Goal: Task Accomplishment & Management: Manage account settings

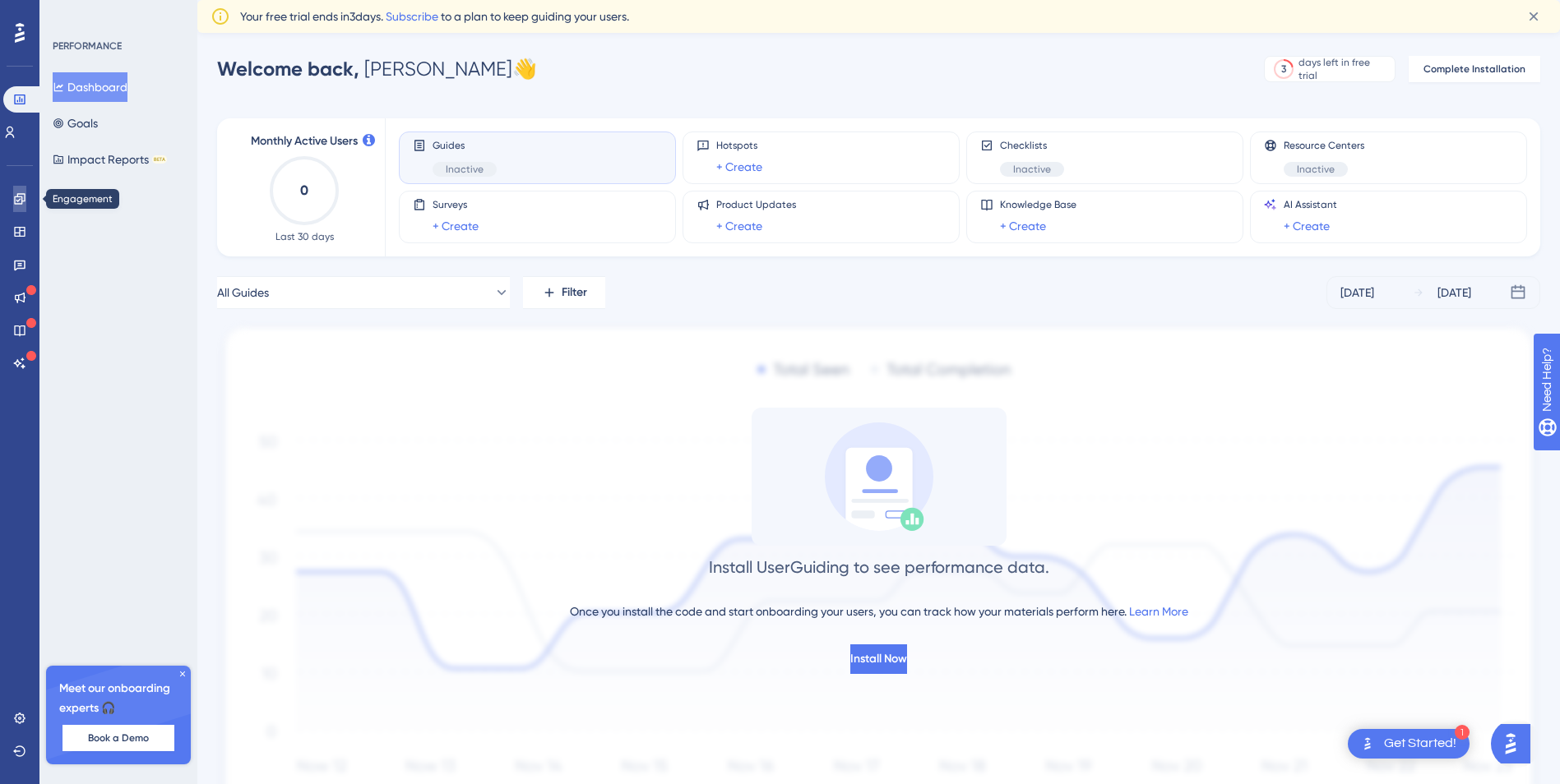
click at [13, 196] on link at bounding box center [20, 198] width 13 height 26
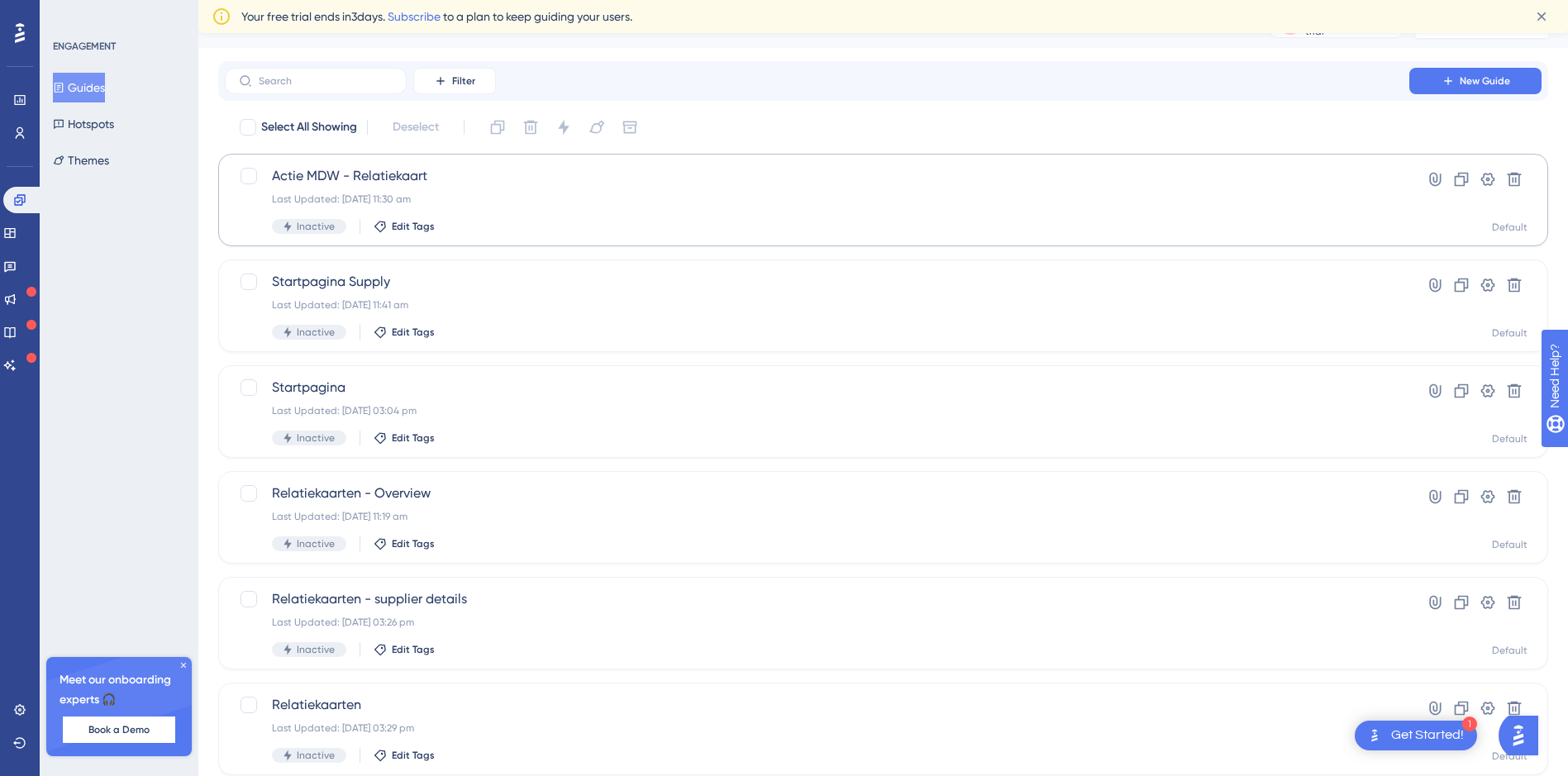
scroll to position [38, 0]
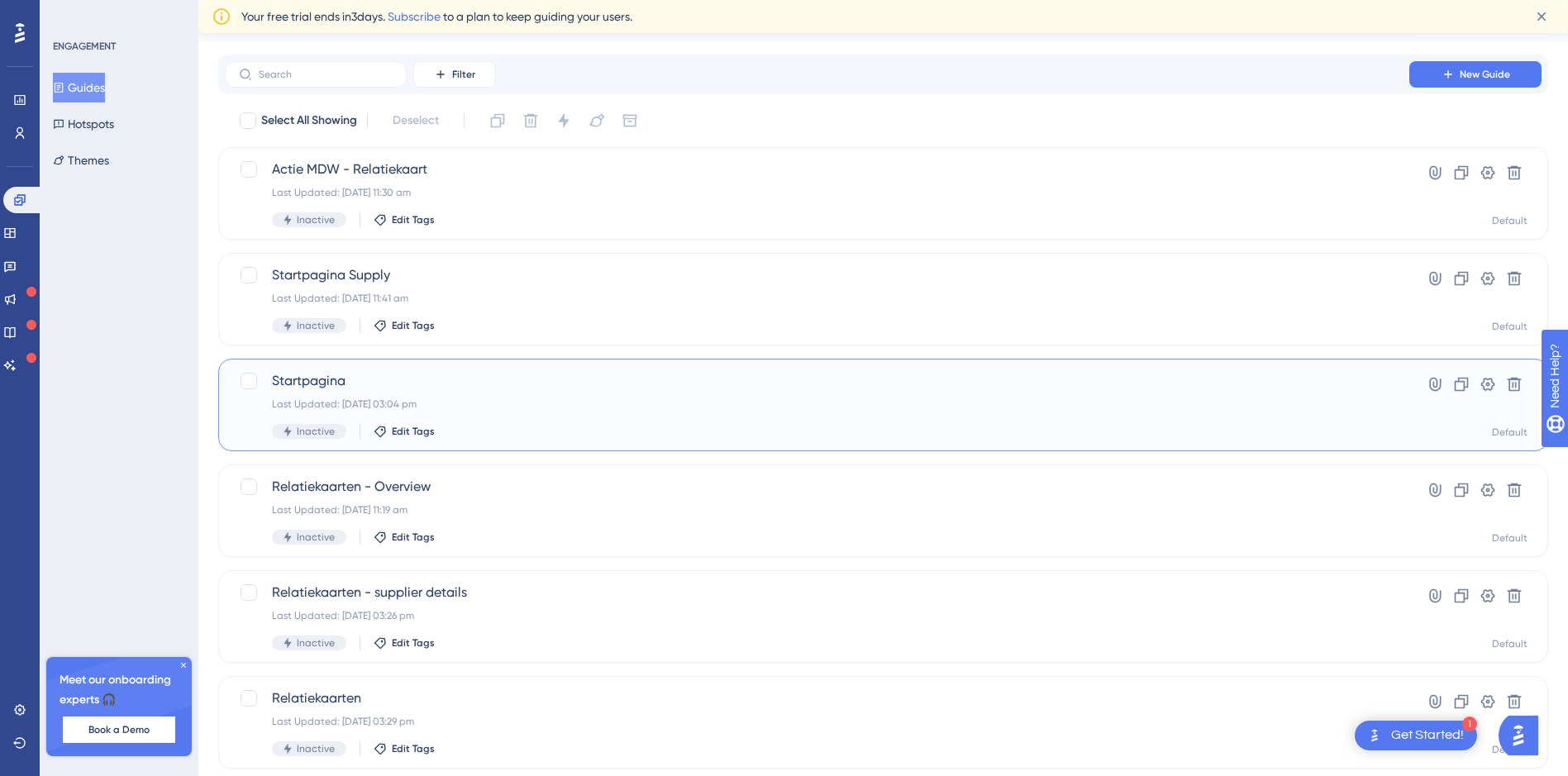
click at [553, 412] on div "Startpagina Last Updated: [DATE] 03:04 pm Inactive Edit Tags" at bounding box center [816, 404] width 1090 height 67
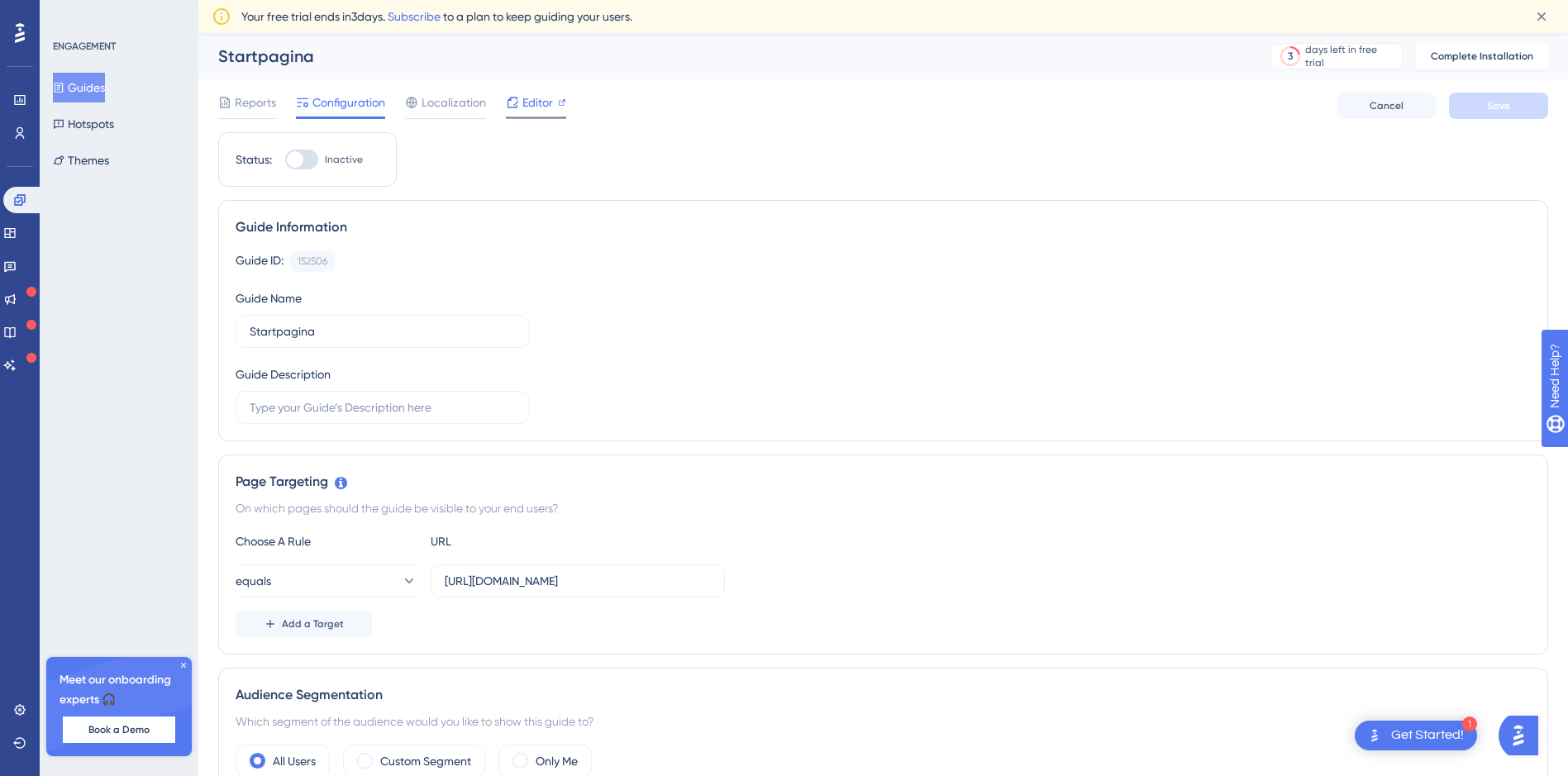
click at [559, 108] on div at bounding box center [562, 102] width 9 height 20
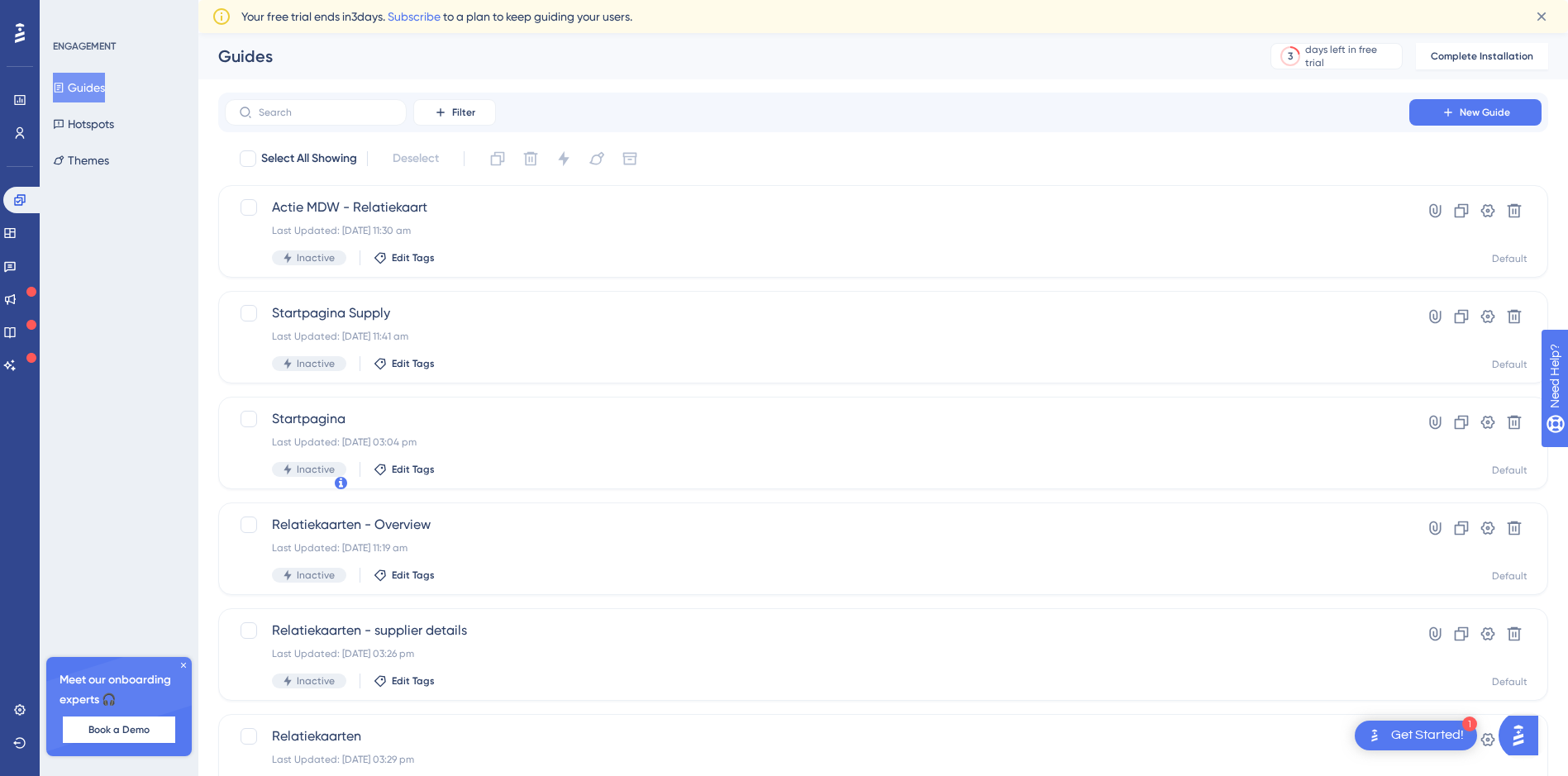
scroll to position [38, 0]
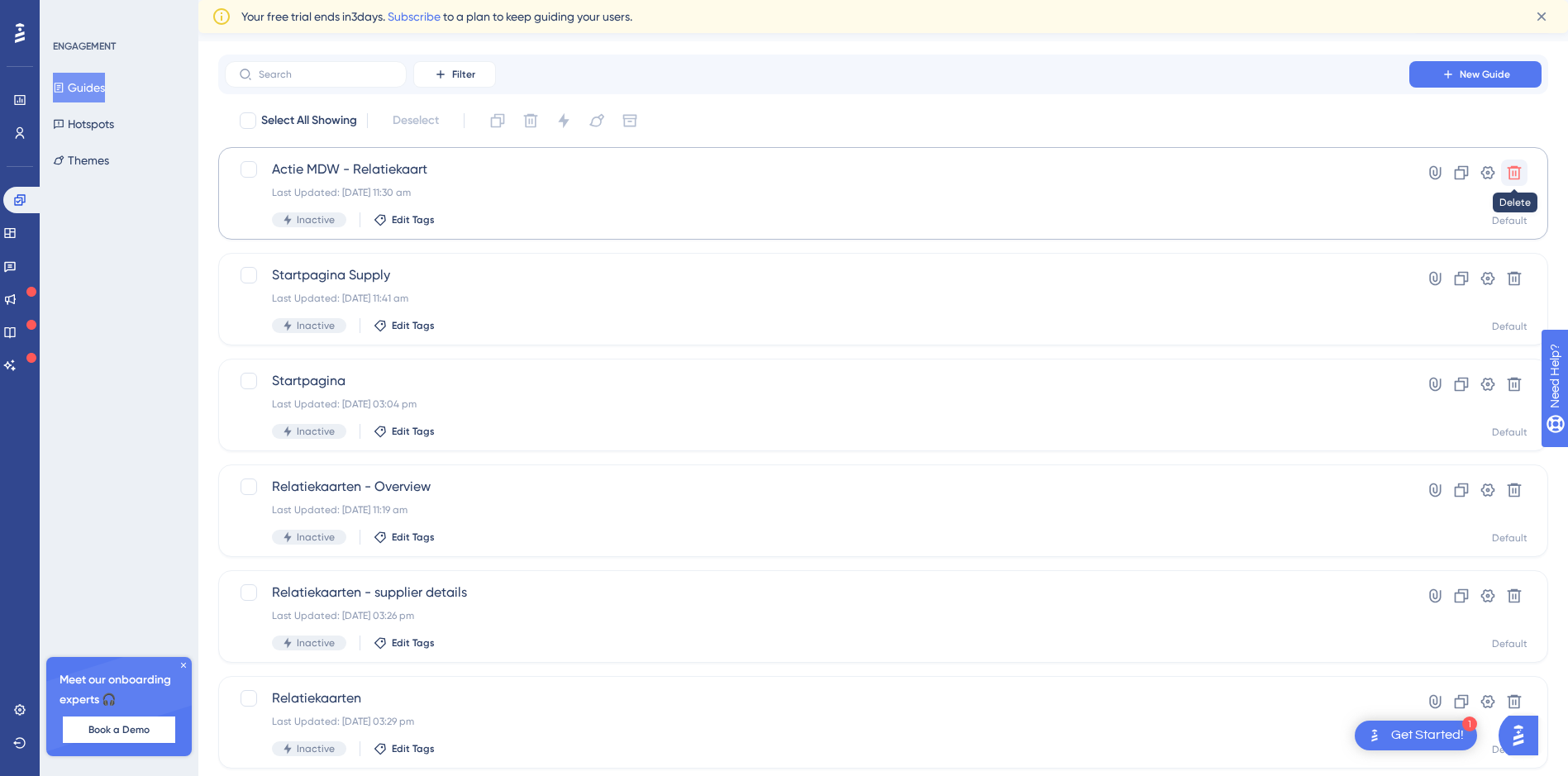
click at [1508, 168] on icon at bounding box center [1514, 173] width 14 height 14
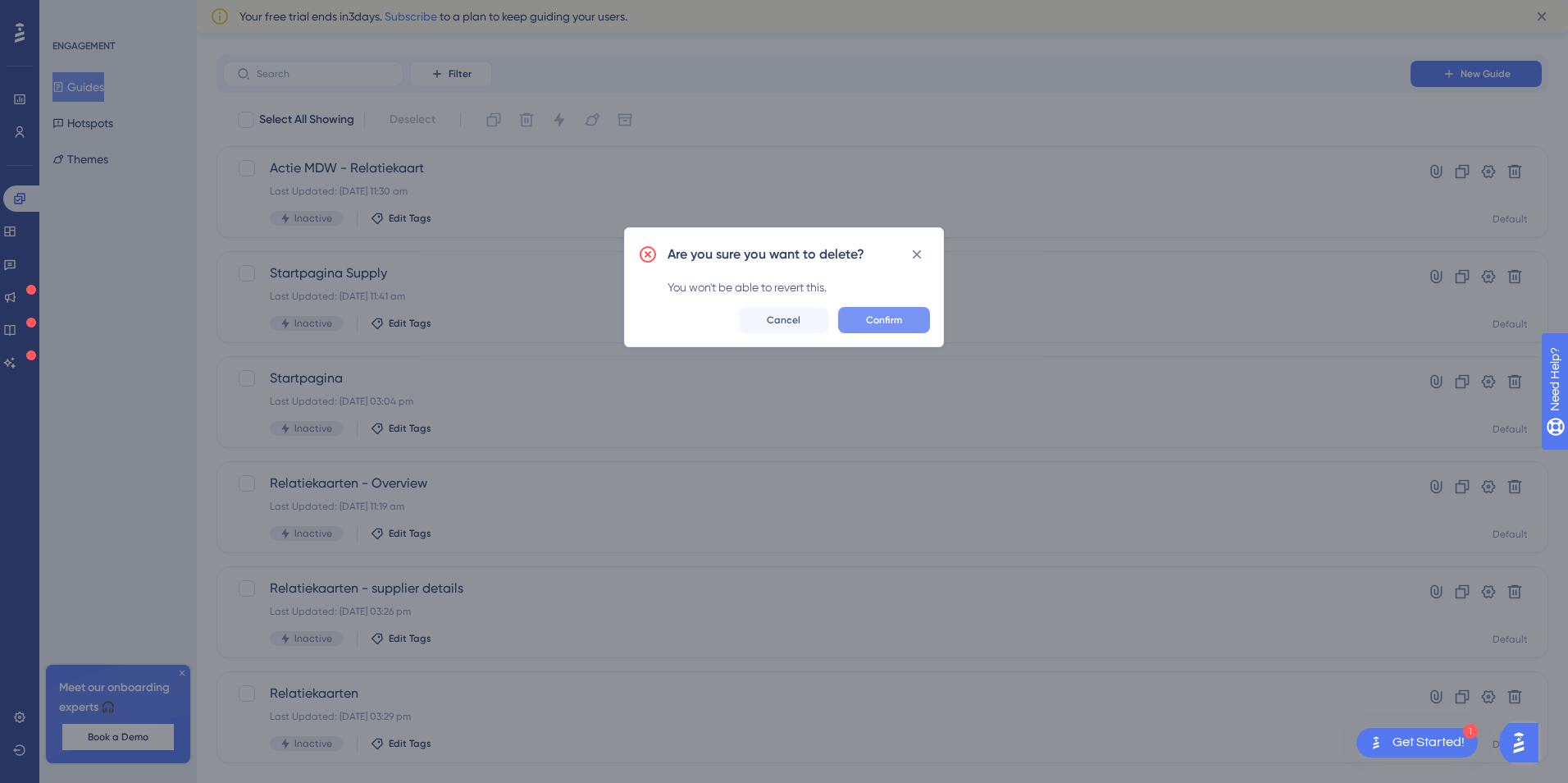
click at [874, 315] on span "Confirm" at bounding box center [885, 320] width 36 height 13
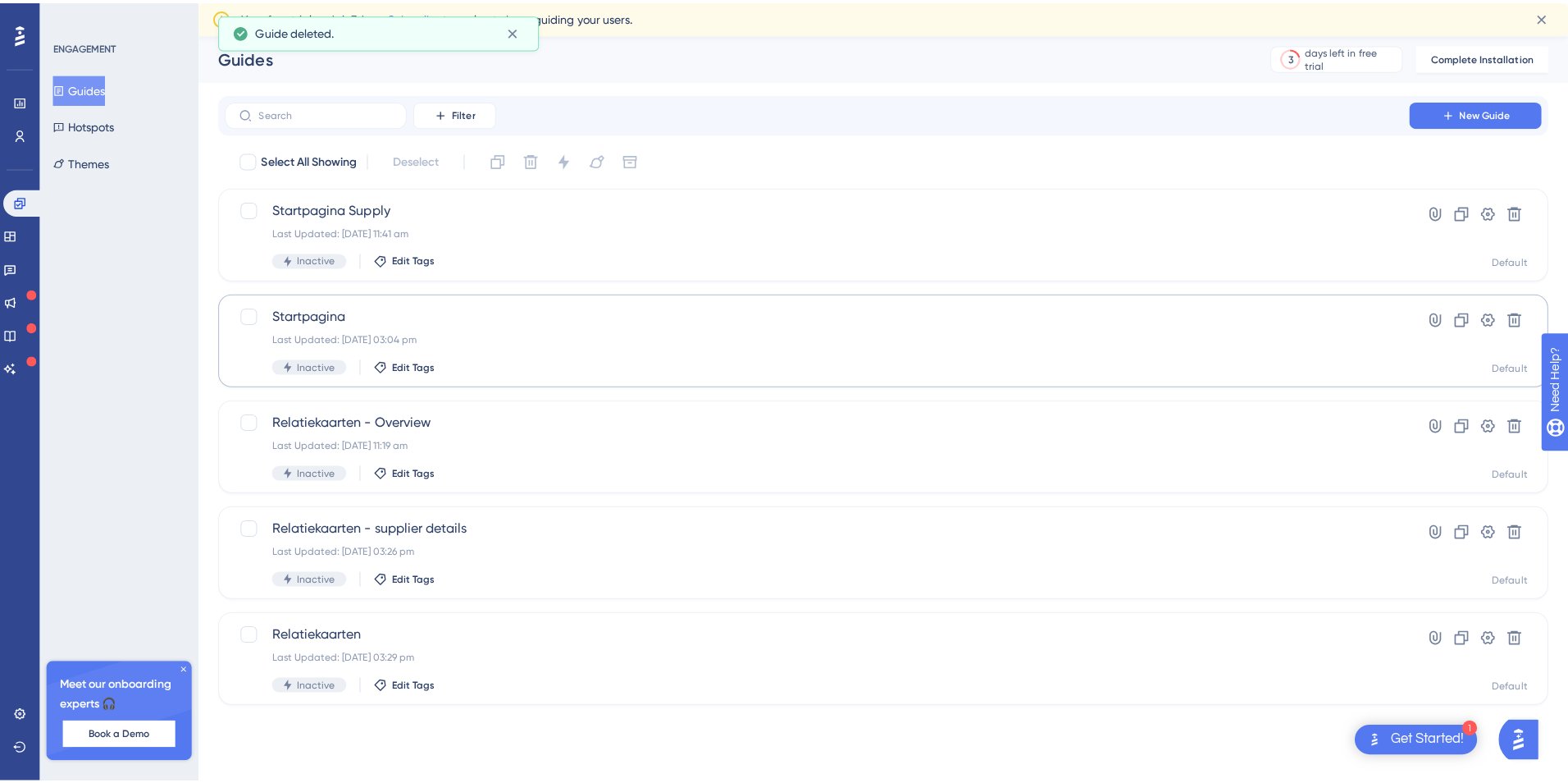
scroll to position [0, 0]
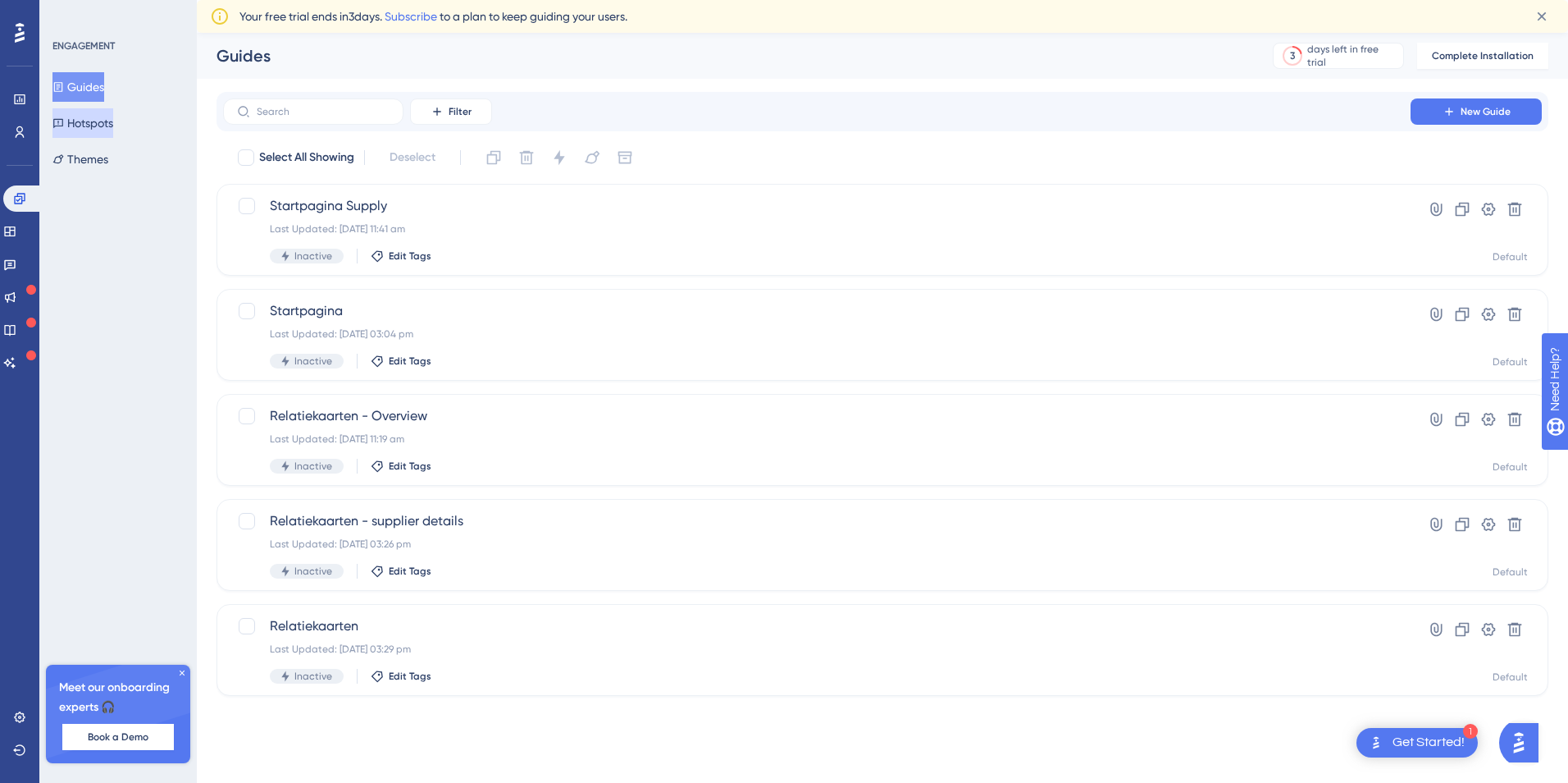
click at [90, 131] on button "Hotspots" at bounding box center [83, 122] width 61 height 30
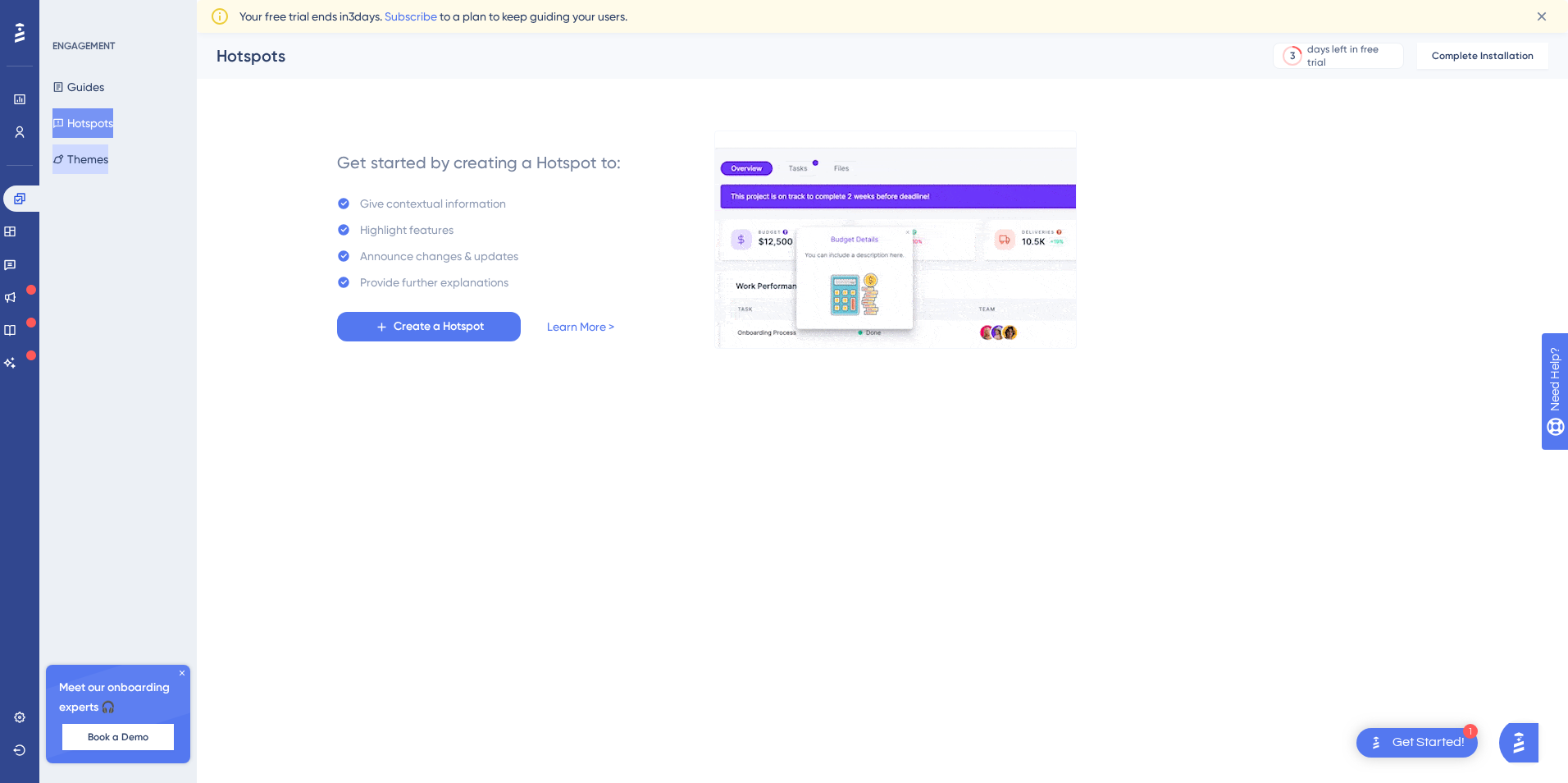
click at [90, 159] on button "Themes" at bounding box center [80, 159] width 55 height 30
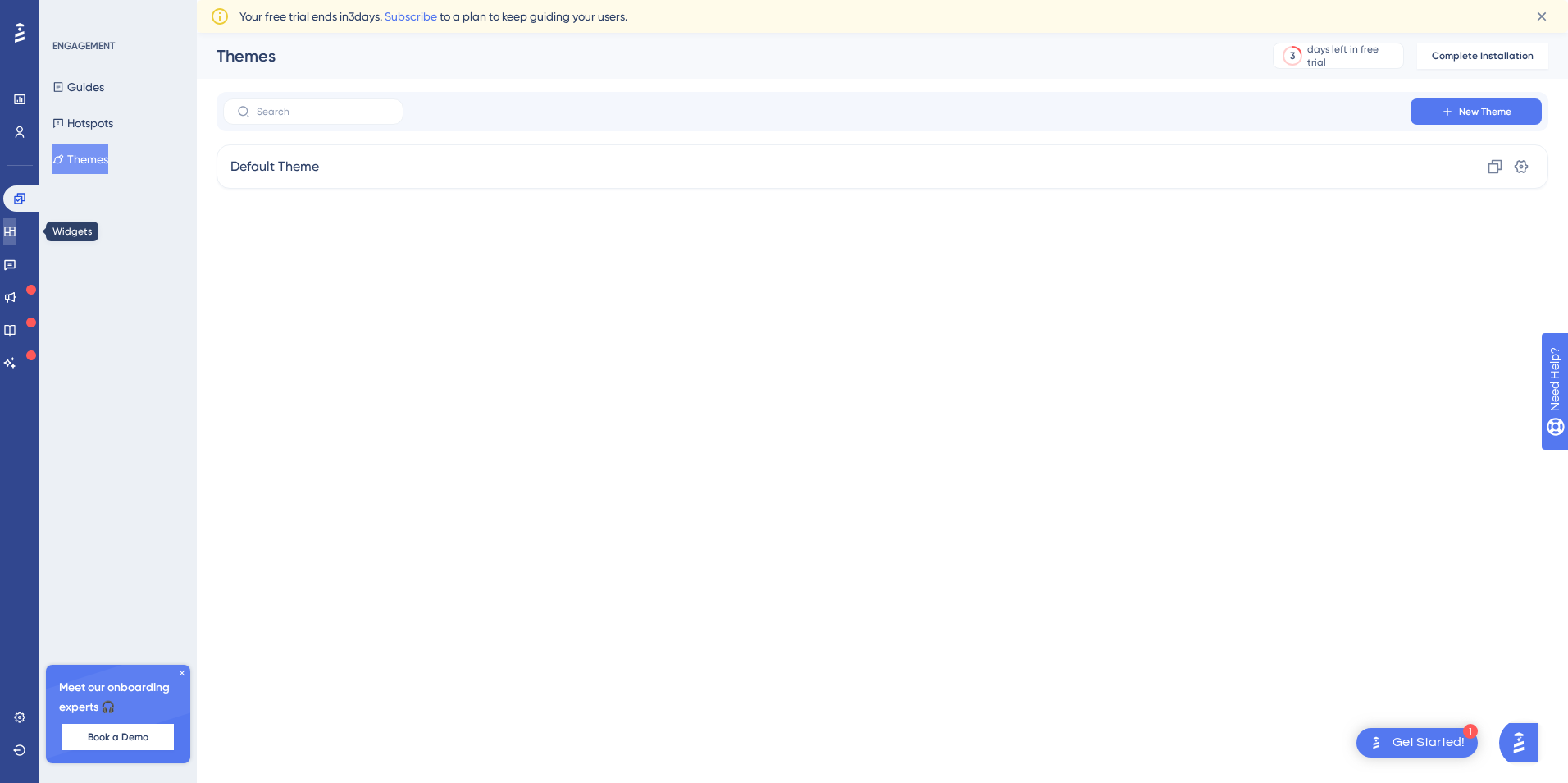
click at [16, 235] on icon at bounding box center [10, 231] width 13 height 13
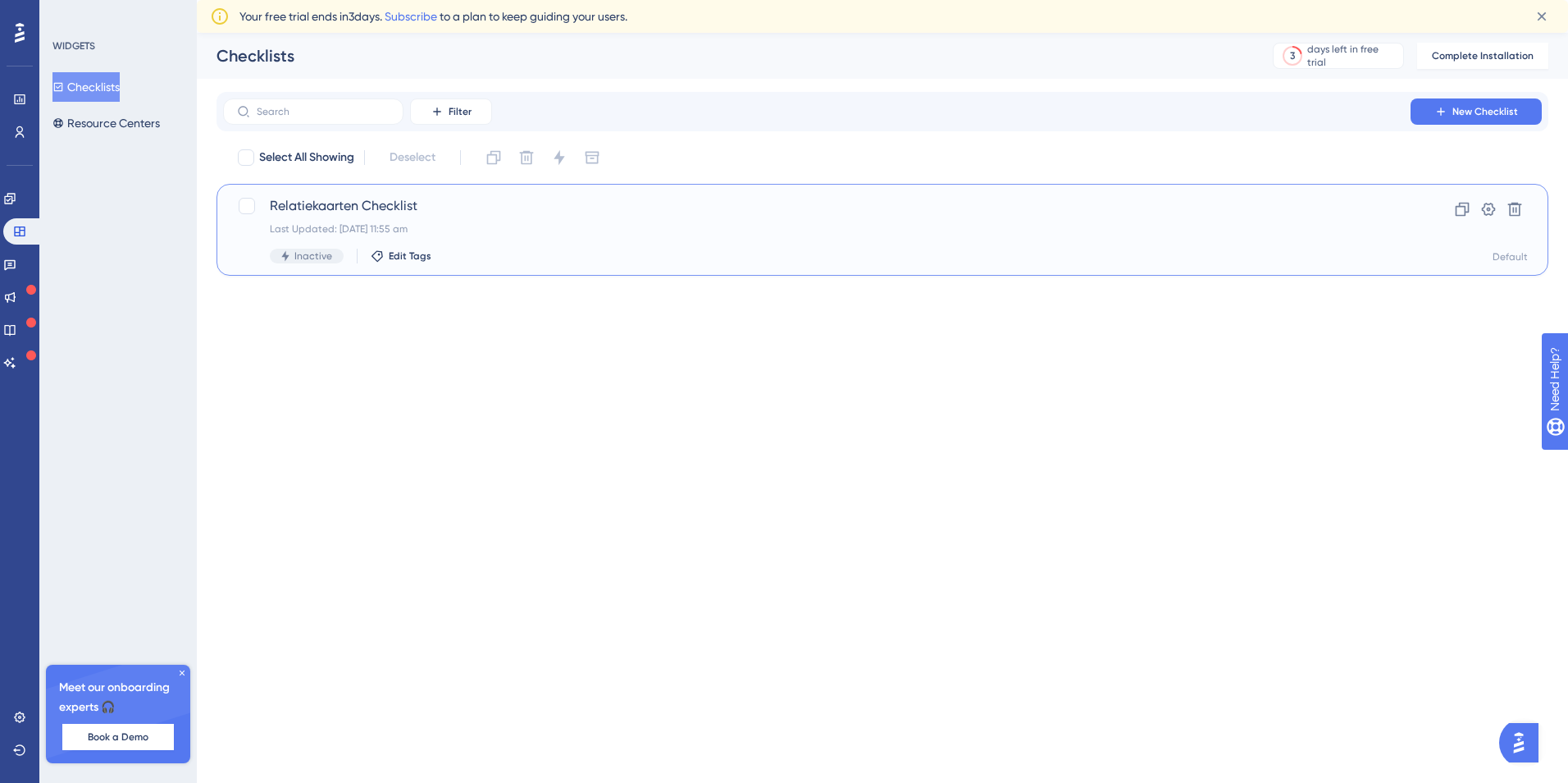
click at [723, 236] on div "Relatiekaarten Checklist Last Updated: [DATE] 11:55 am Inactive Edit Tags" at bounding box center [816, 229] width 1094 height 67
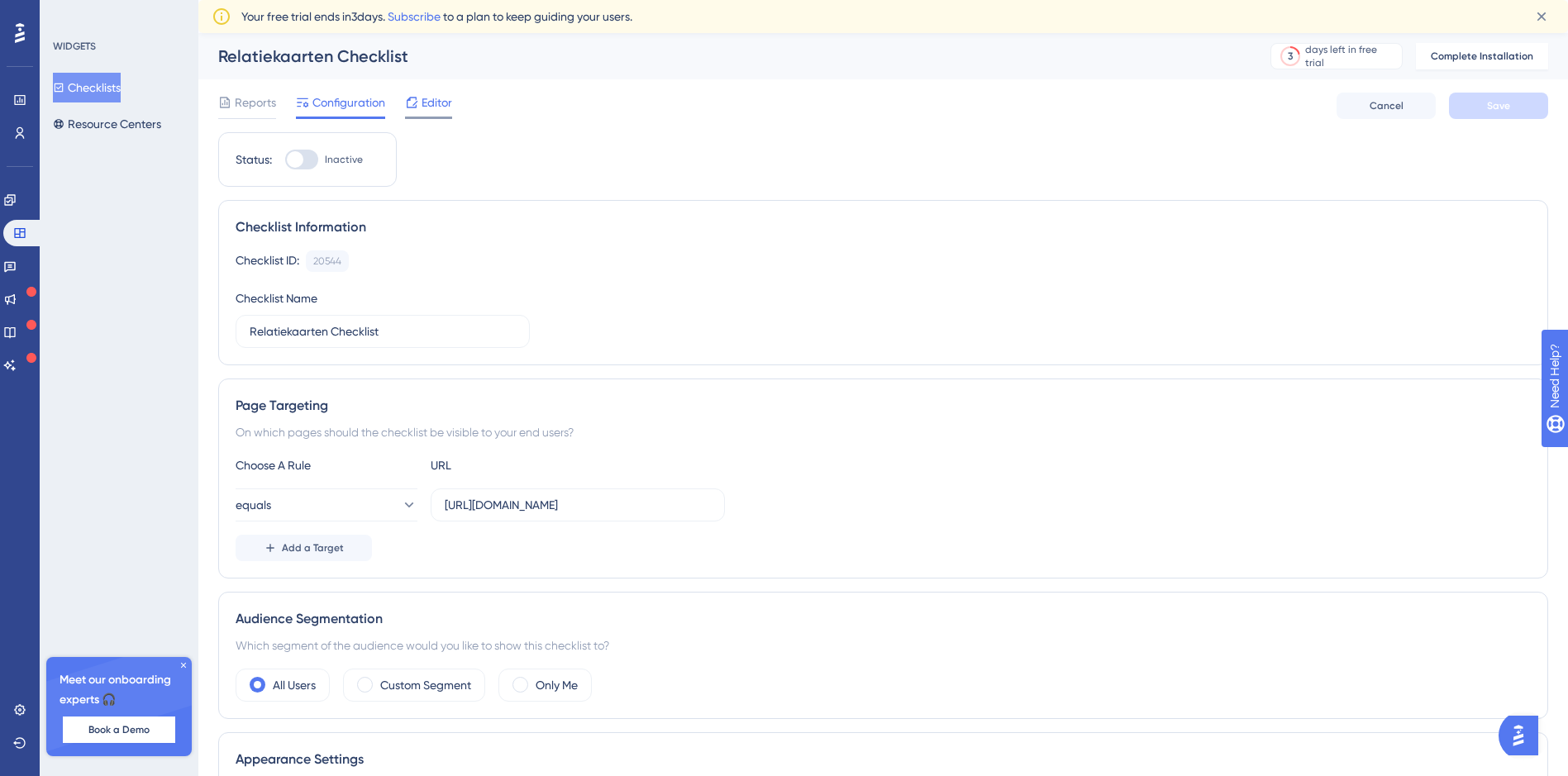
click at [427, 103] on span "Editor" at bounding box center [437, 102] width 31 height 20
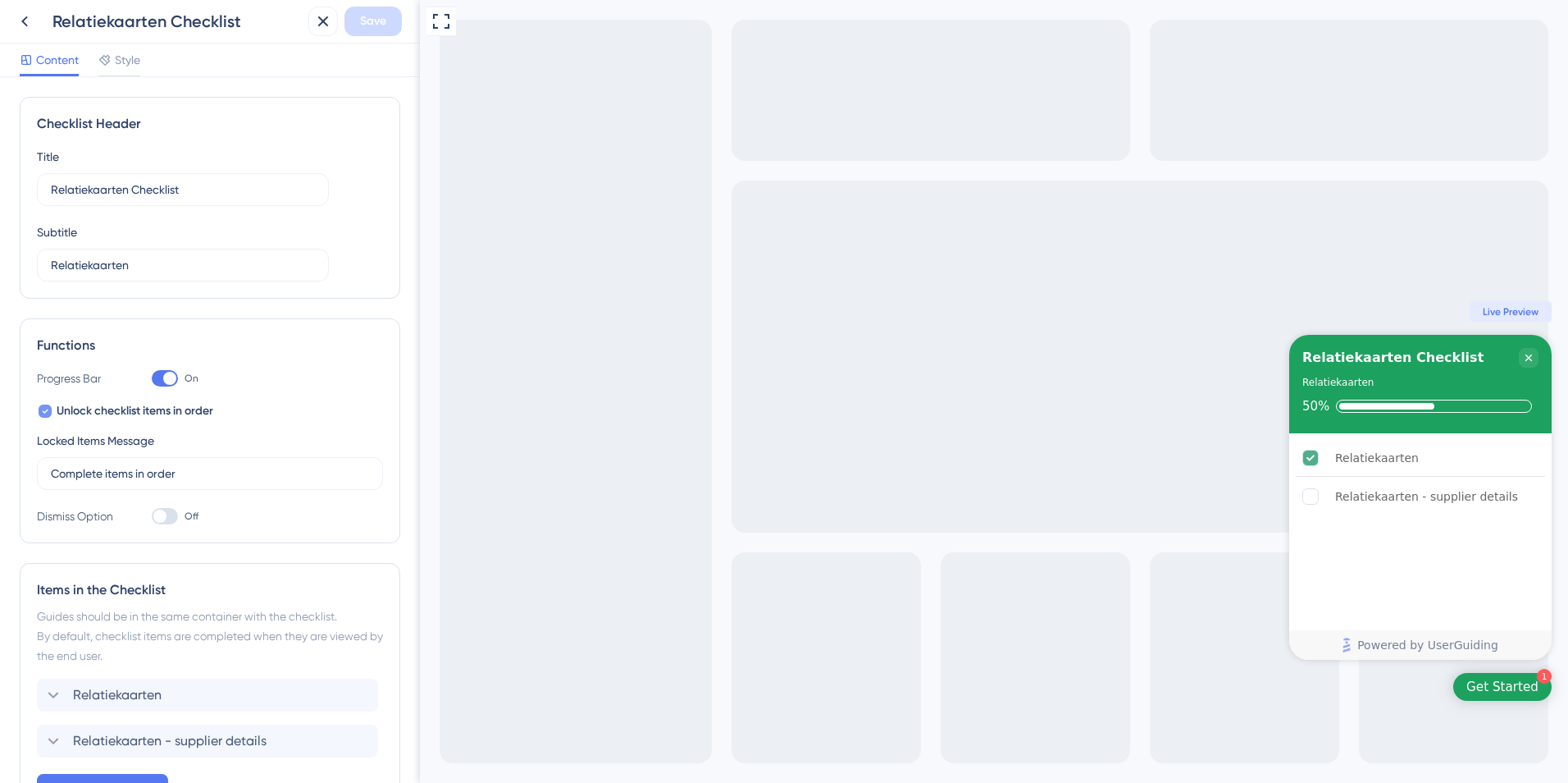
click at [40, 408] on div at bounding box center [45, 411] width 13 height 13
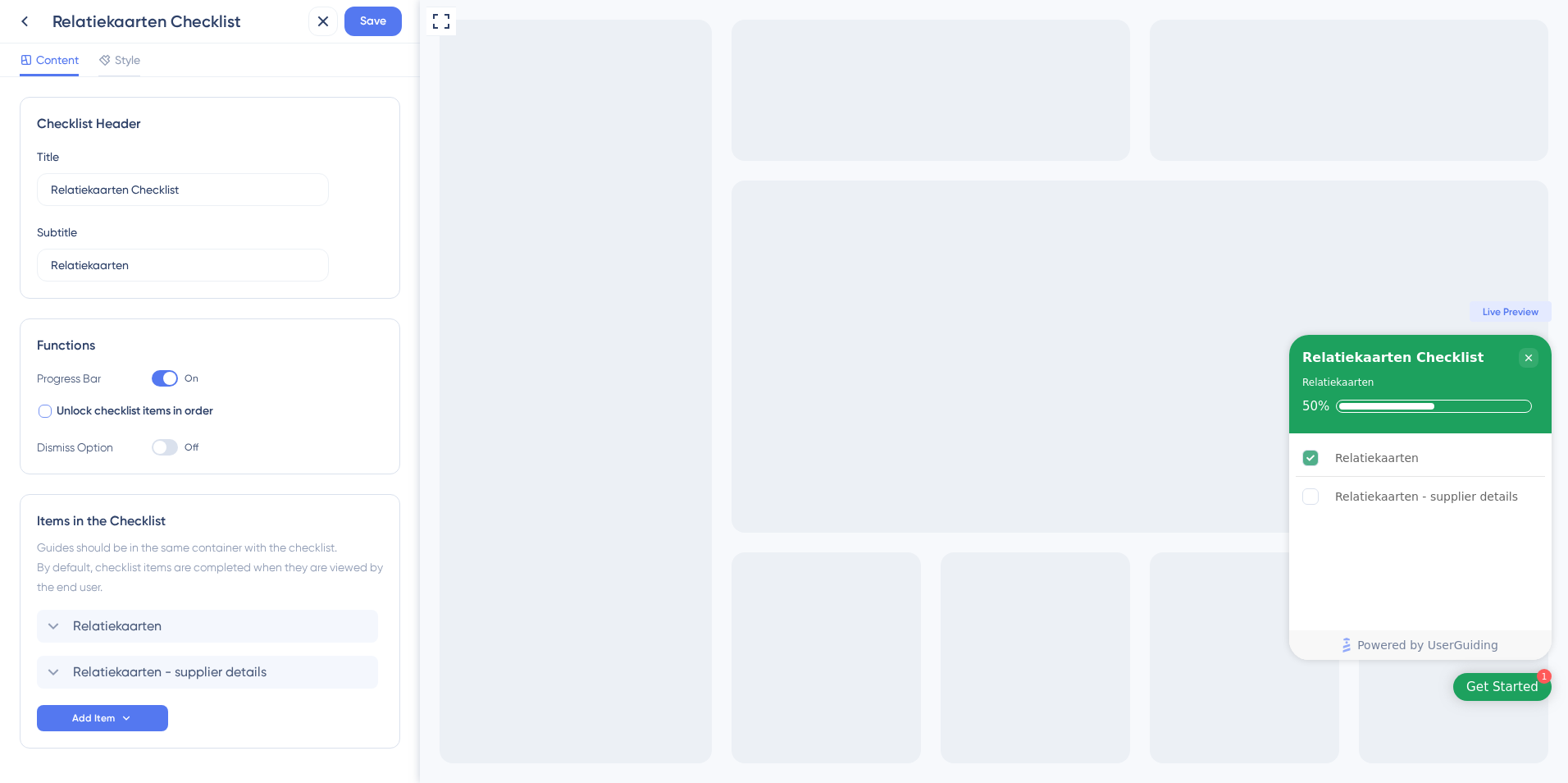
click at [50, 407] on div at bounding box center [45, 411] width 13 height 13
checkbox input "true"
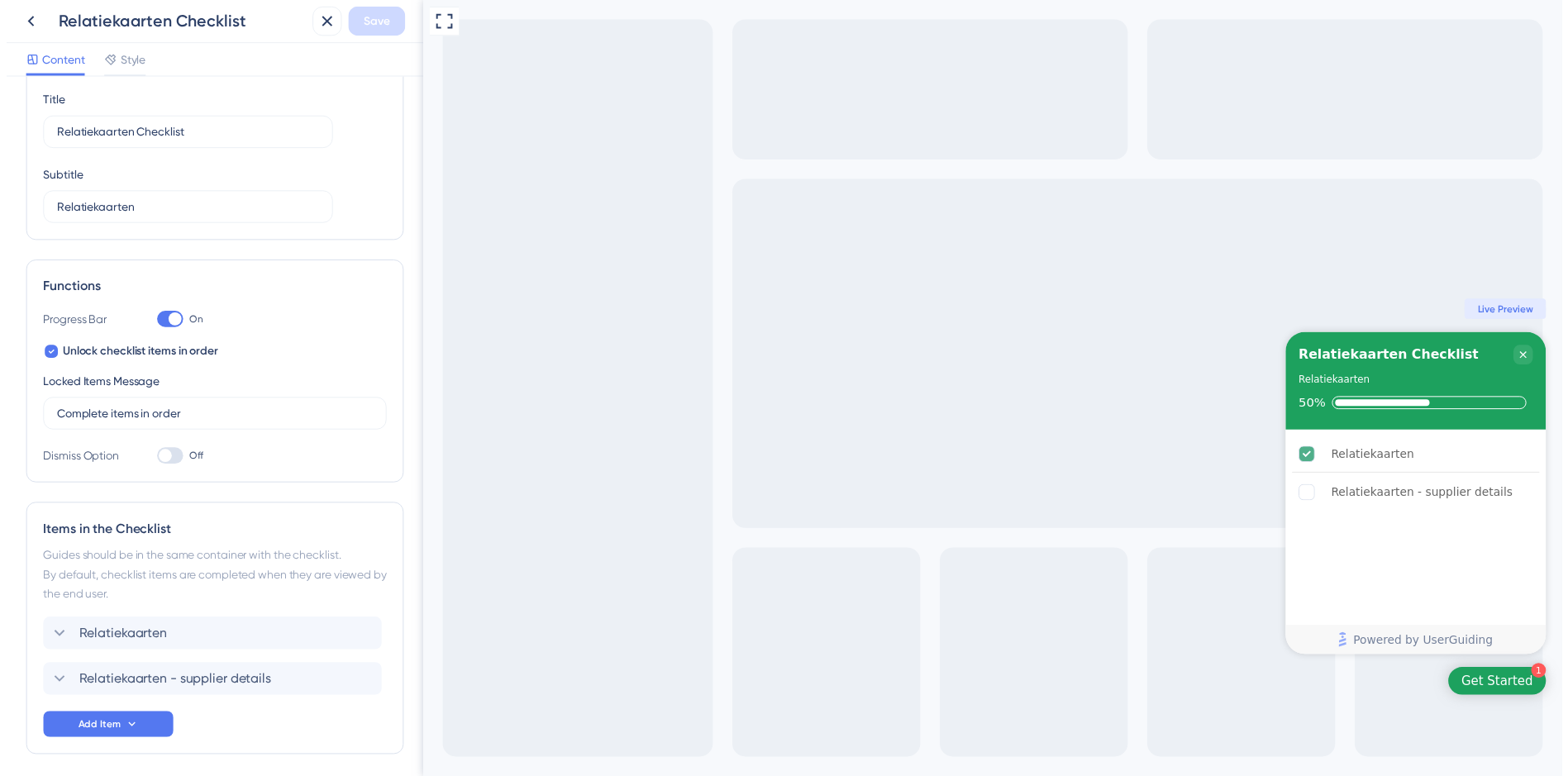
scroll to position [38, 0]
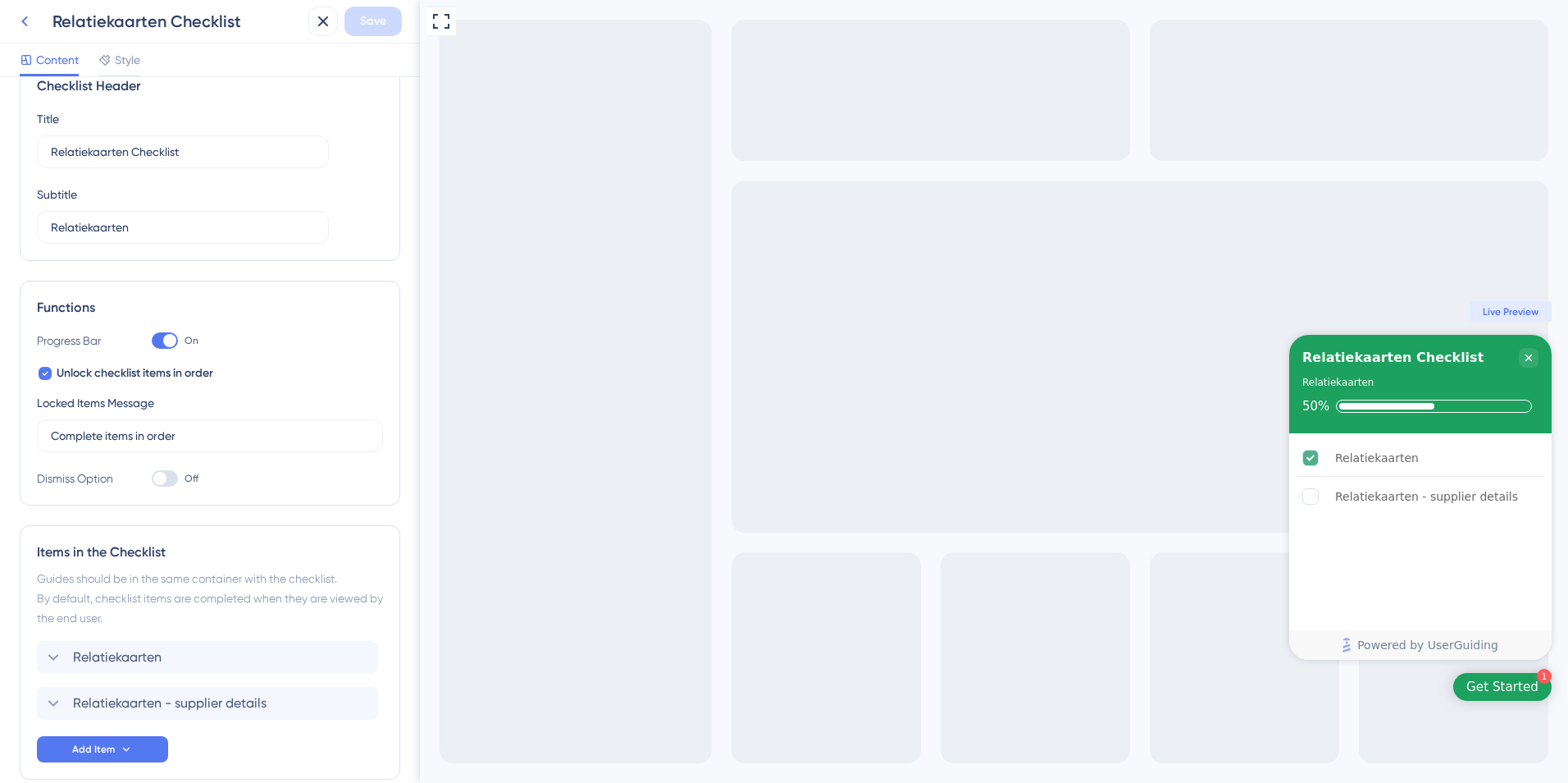
click at [27, 11] on icon at bounding box center [24, 21] width 20 height 20
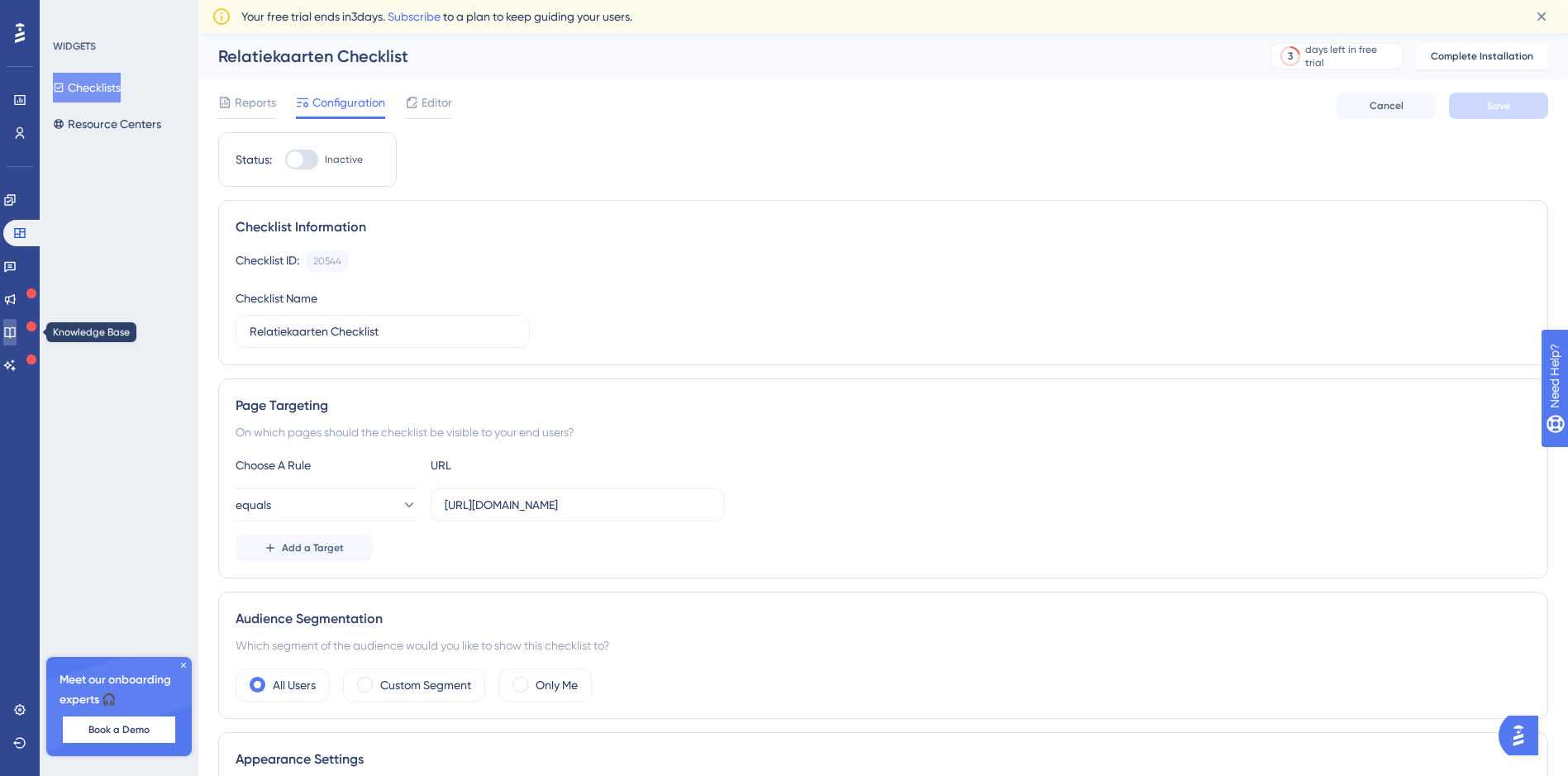
click at [15, 330] on icon at bounding box center [10, 332] width 13 height 13
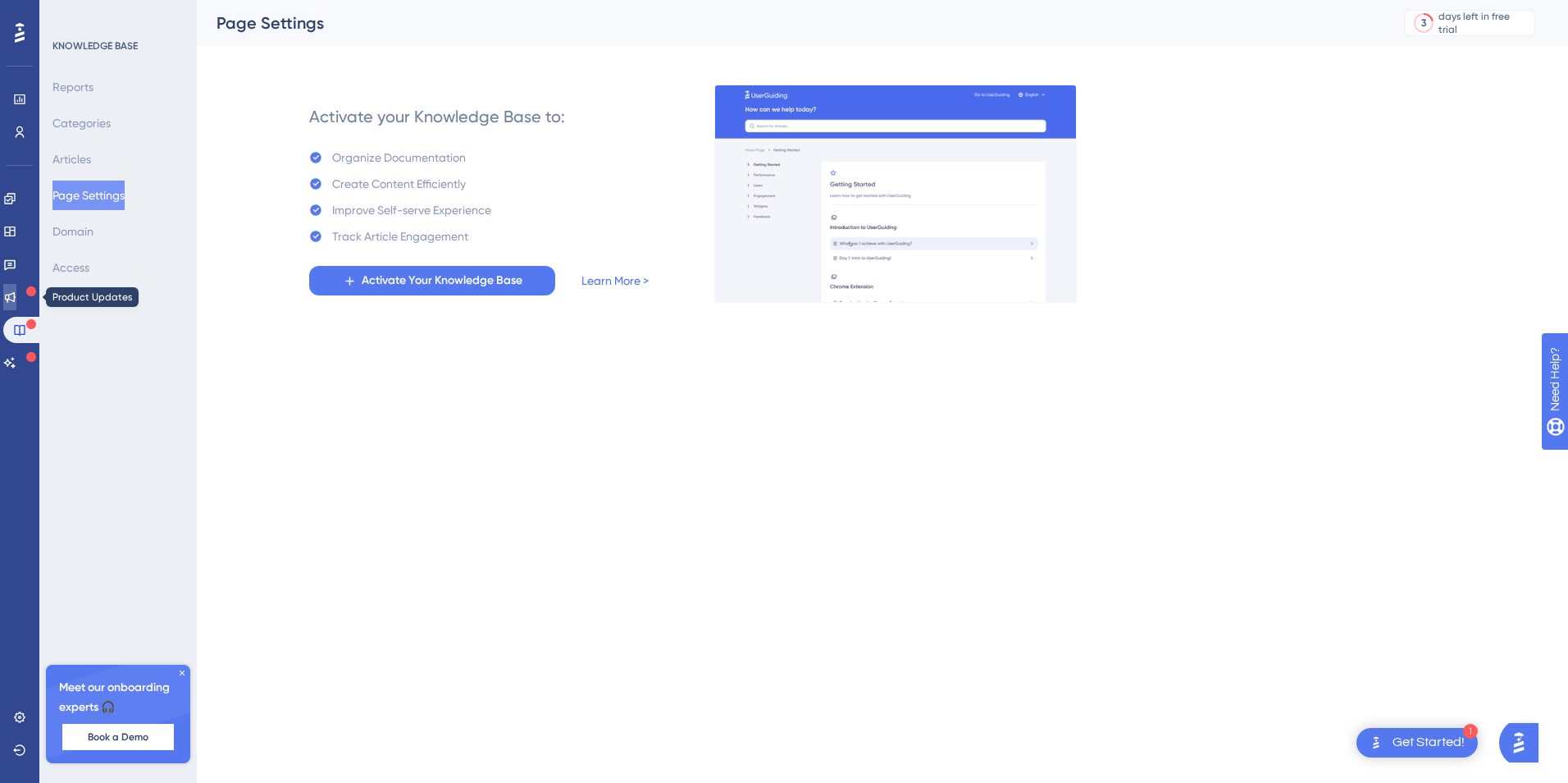
click at [14, 295] on icon at bounding box center [10, 297] width 11 height 11
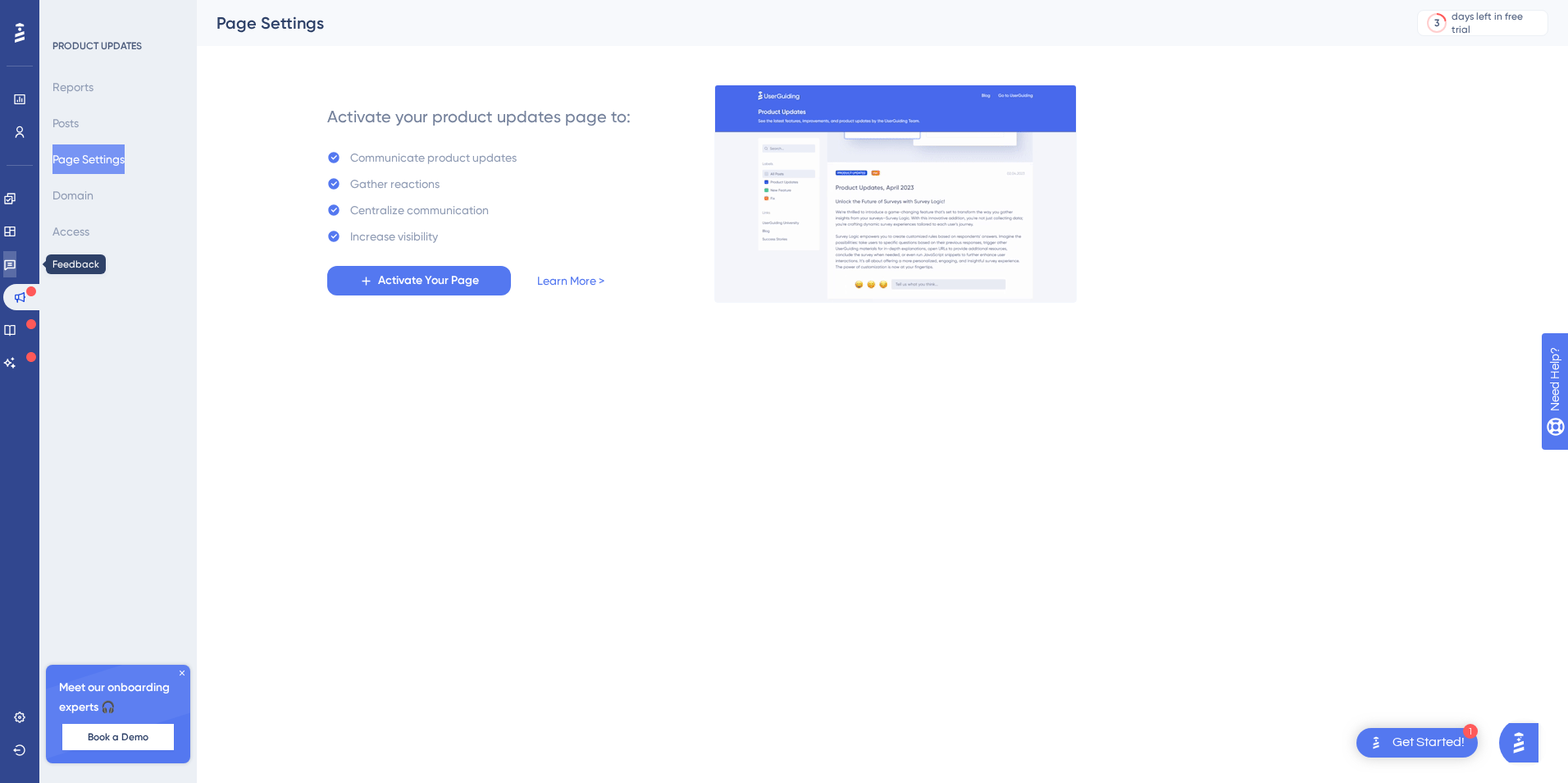
click at [15, 269] on icon at bounding box center [10, 265] width 13 height 13
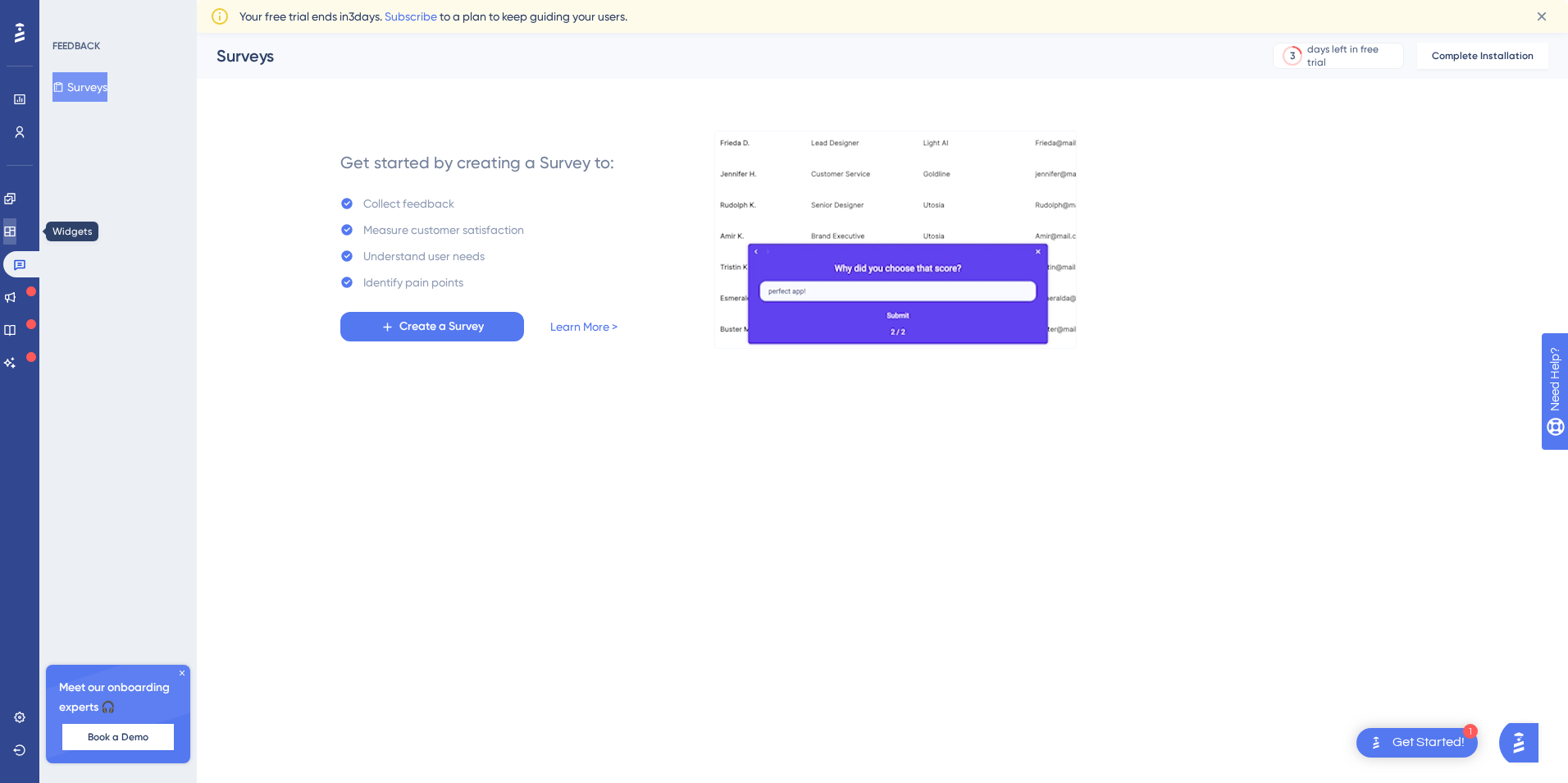
click at [14, 233] on icon at bounding box center [9, 231] width 11 height 10
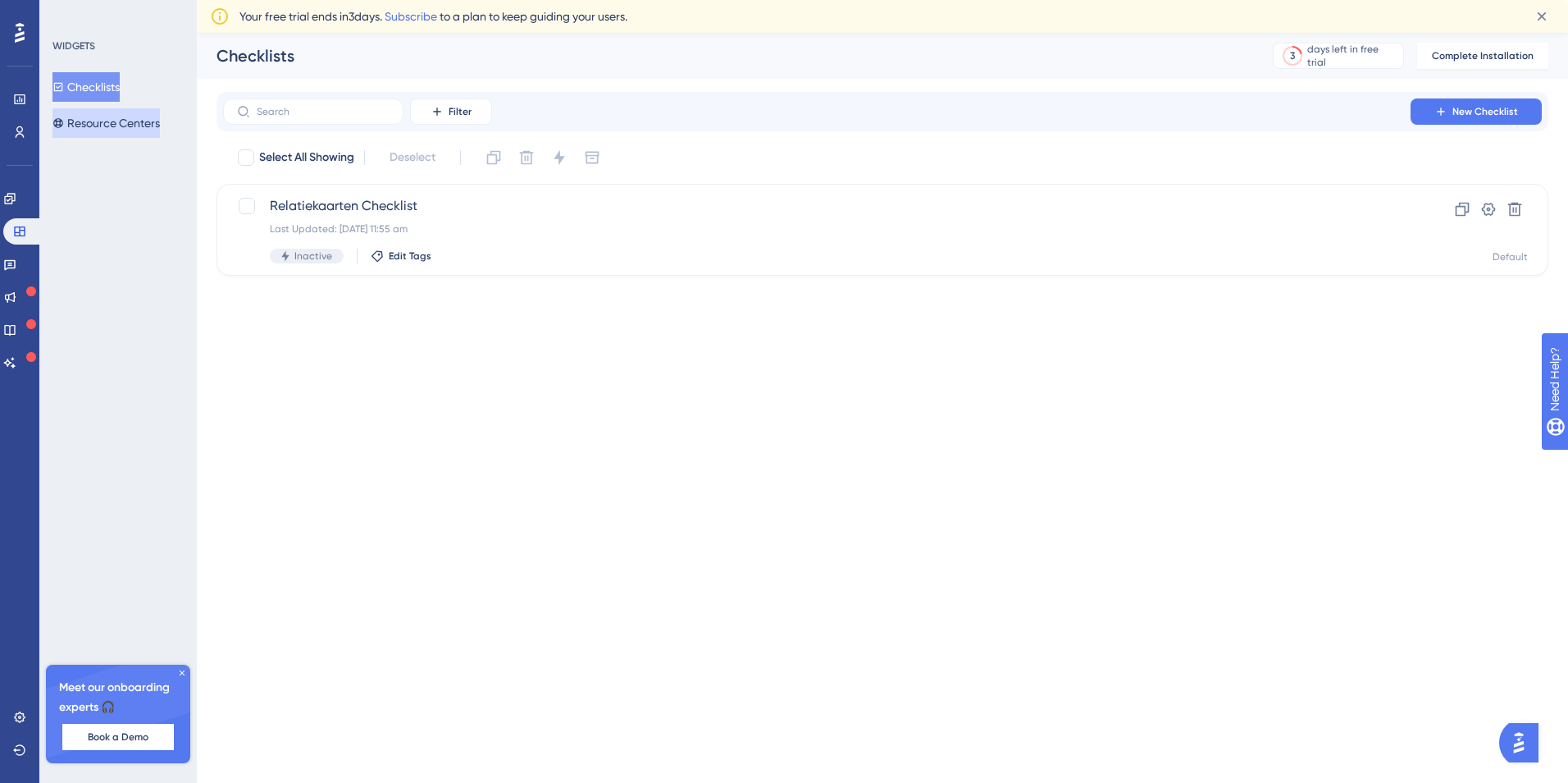
click at [133, 121] on button "Resource Centers" at bounding box center [106, 122] width 107 height 30
click at [1398, 228] on div "New Resource Center Last Updated: [DATE] 11:56 am Inactive Edit Tags Clone Sett…" at bounding box center [882, 229] width 1291 height 67
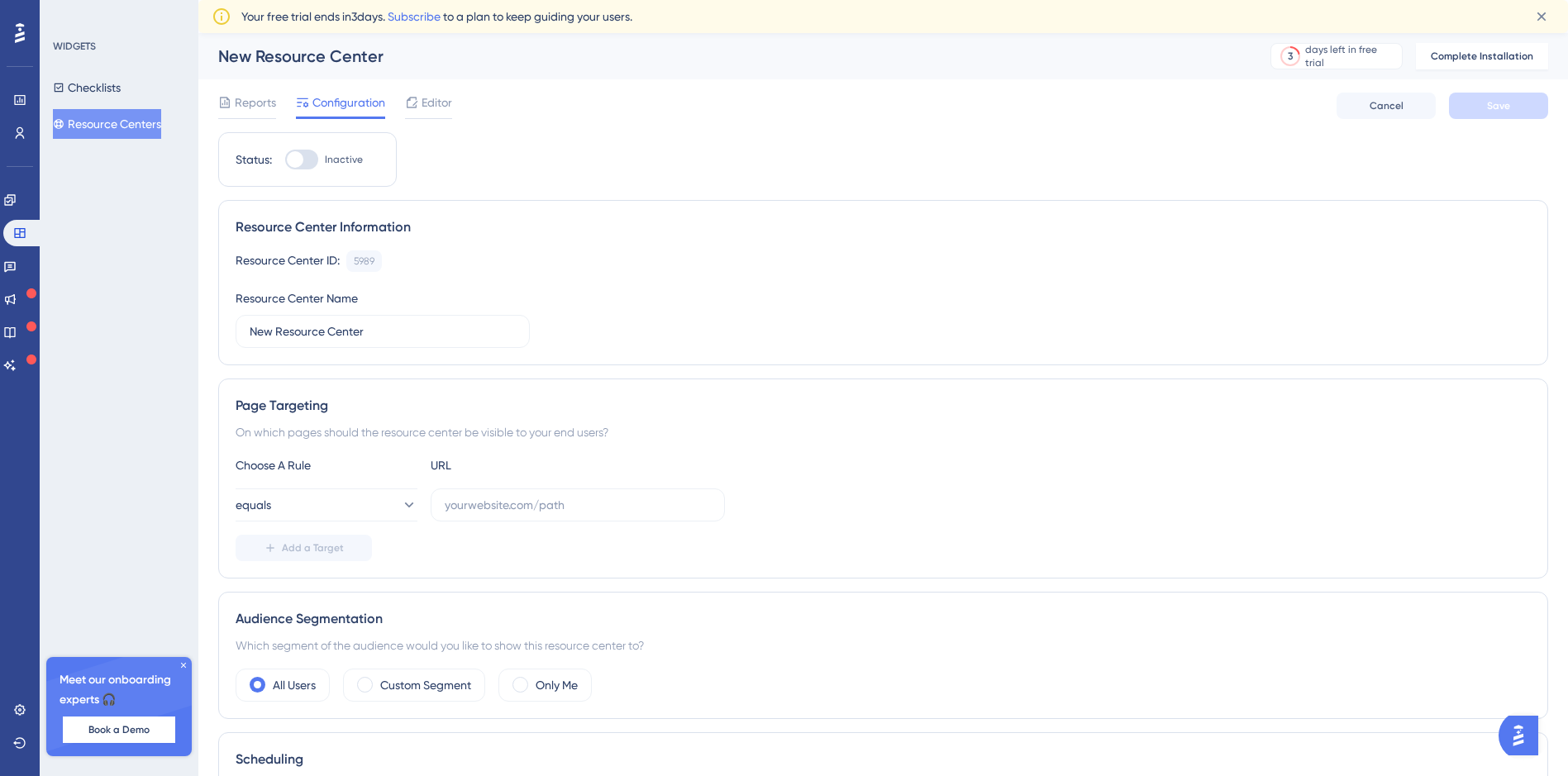
click at [423, 91] on div "Reports Configuration Editor Cancel Save" at bounding box center [883, 105] width 1329 height 53
click at [425, 108] on span "Editor" at bounding box center [437, 102] width 31 height 20
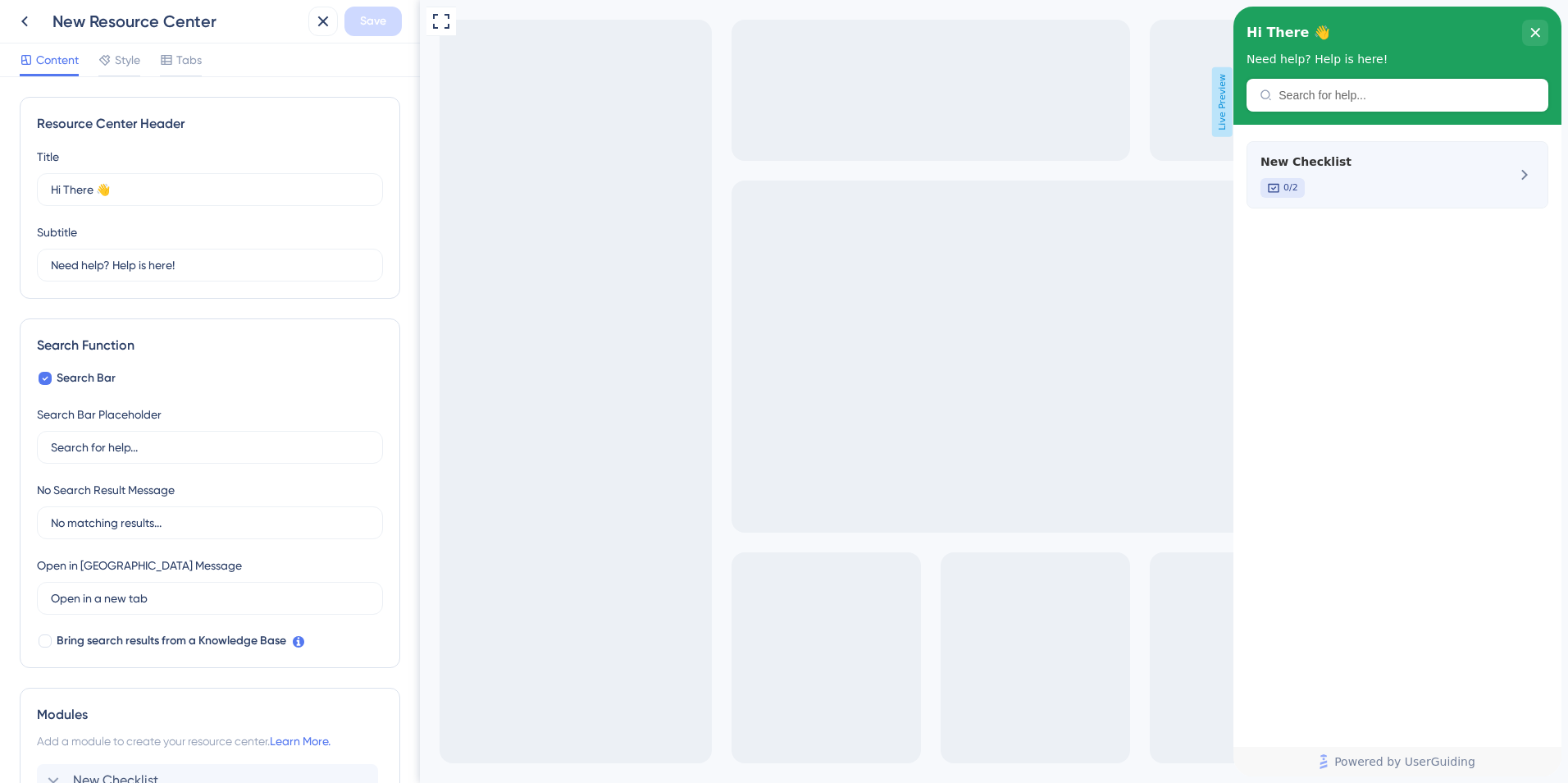
click at [1430, 176] on div "New Checklist 0/2" at bounding box center [1370, 175] width 219 height 46
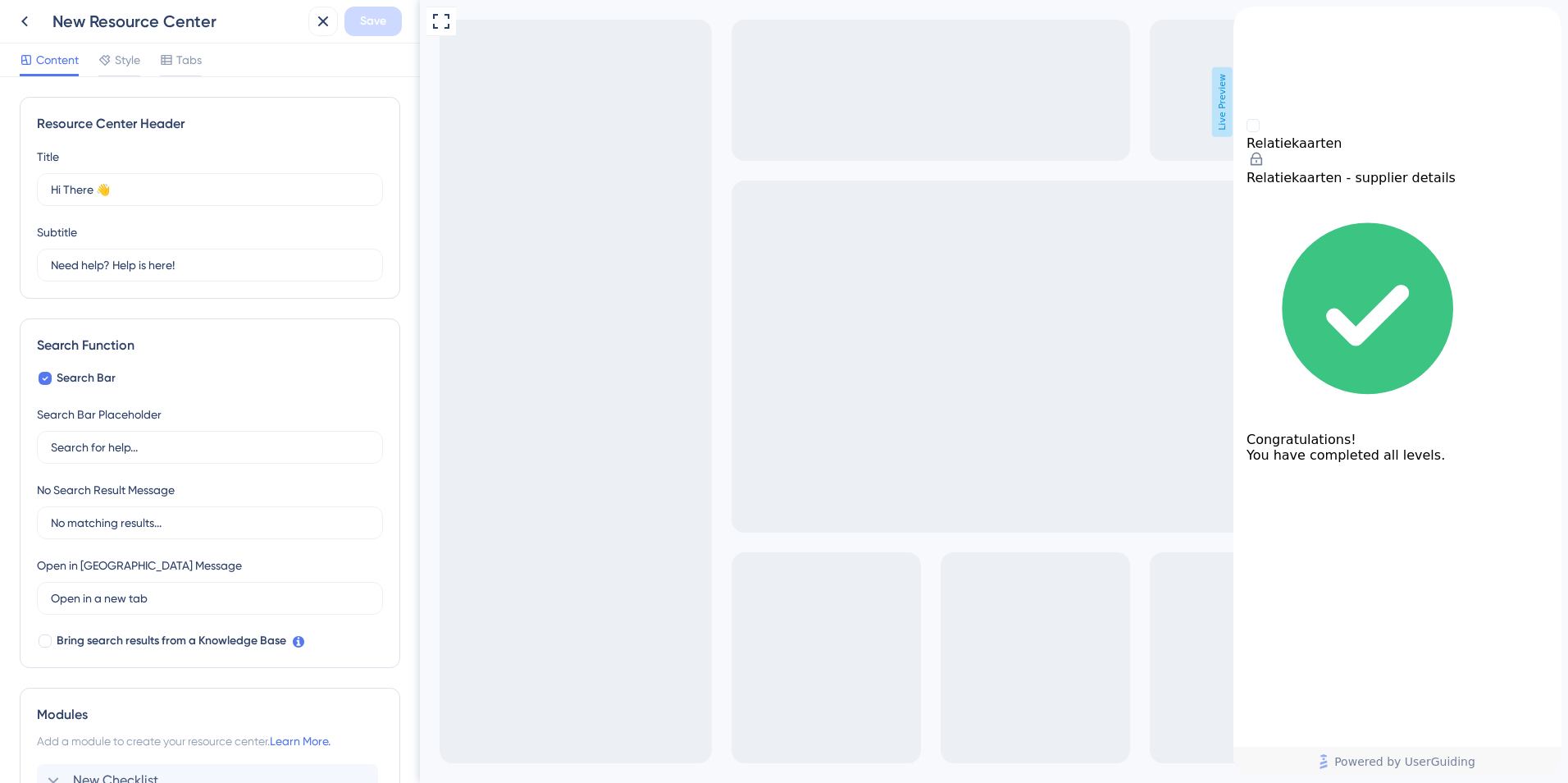
click at [1250, 23] on div "back to header" at bounding box center [1397, 14] width 328 height 16
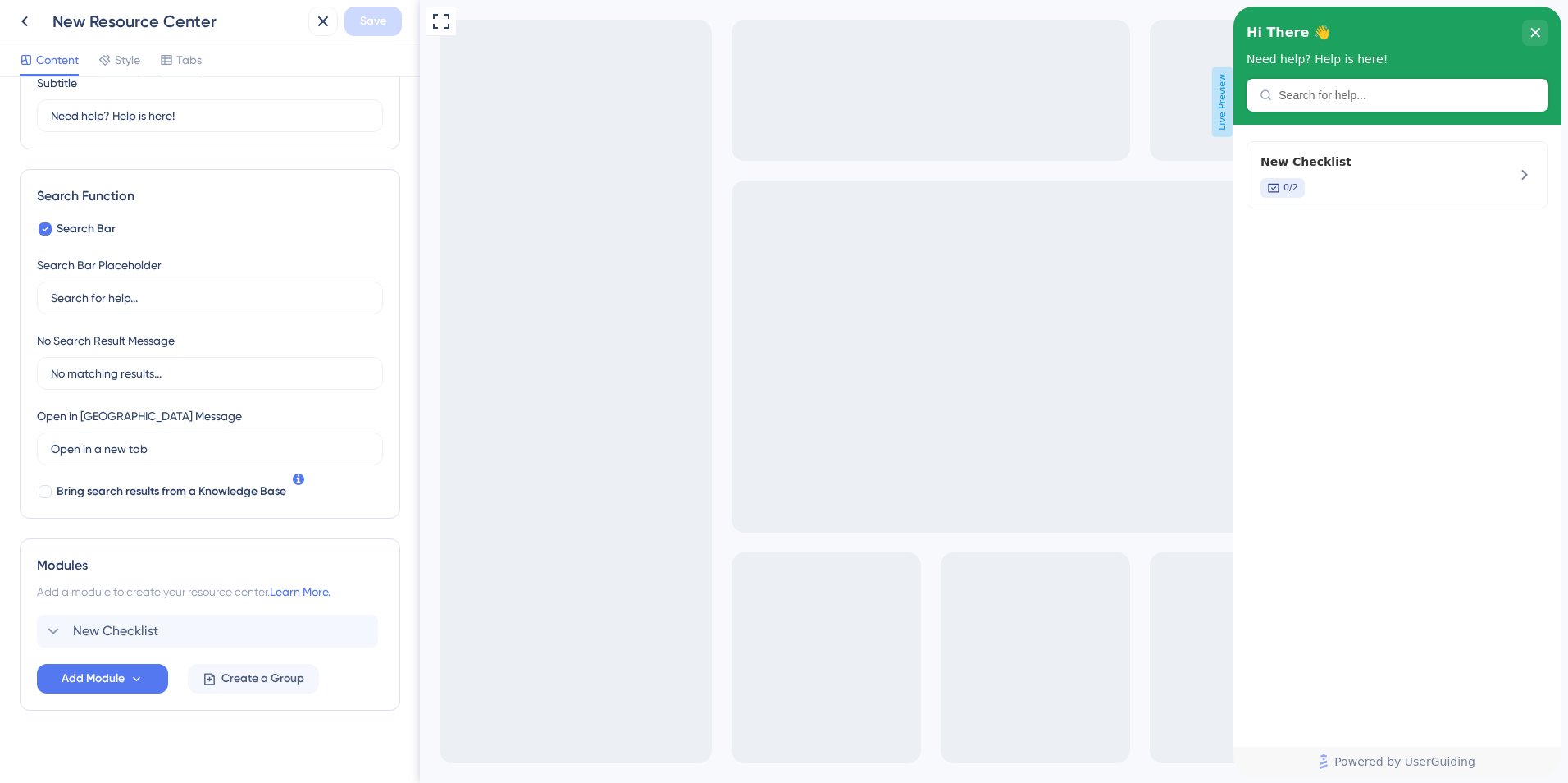
scroll to position [163, 0]
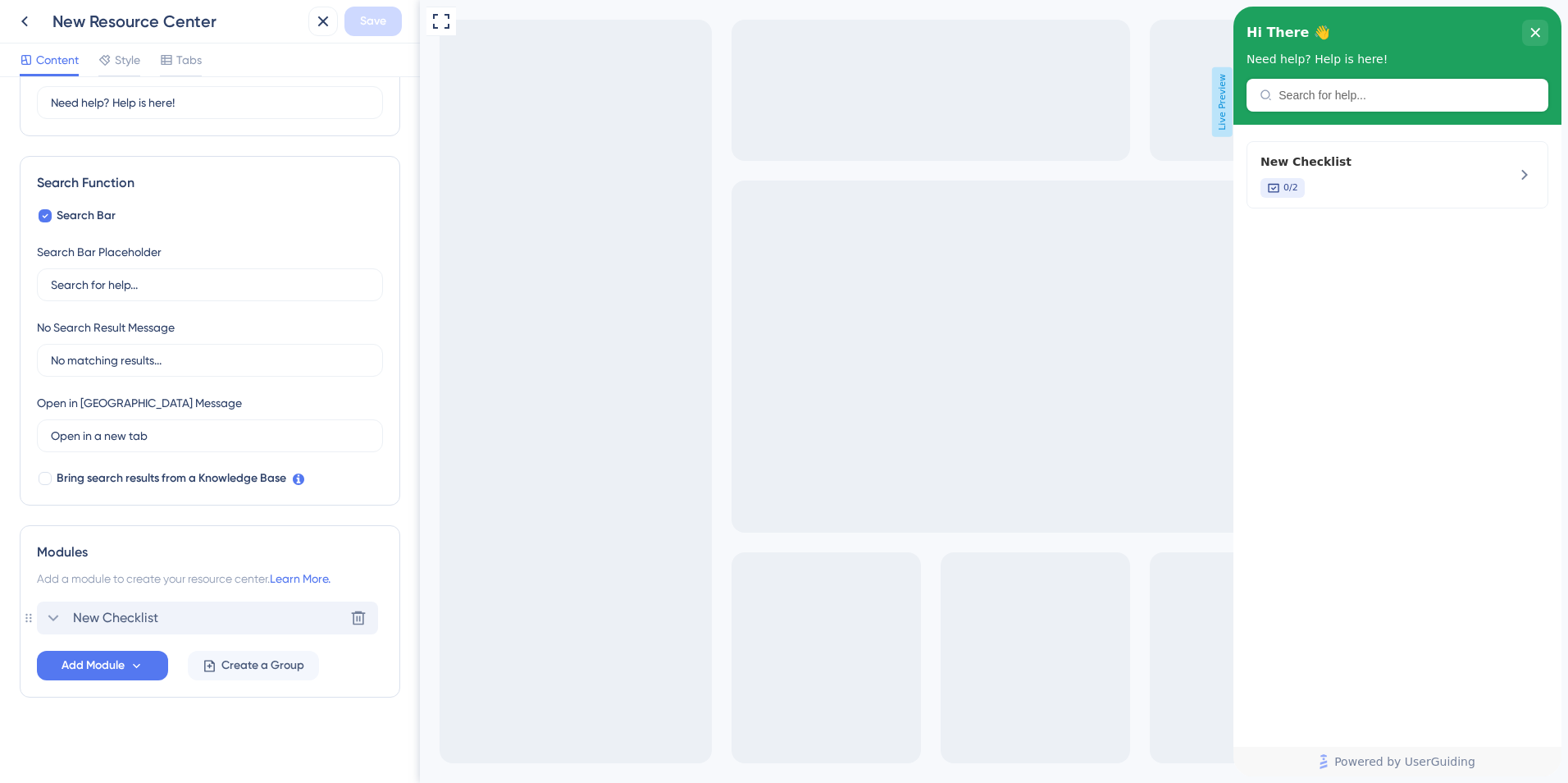
click at [127, 611] on span "New Checklist" at bounding box center [115, 618] width 85 height 20
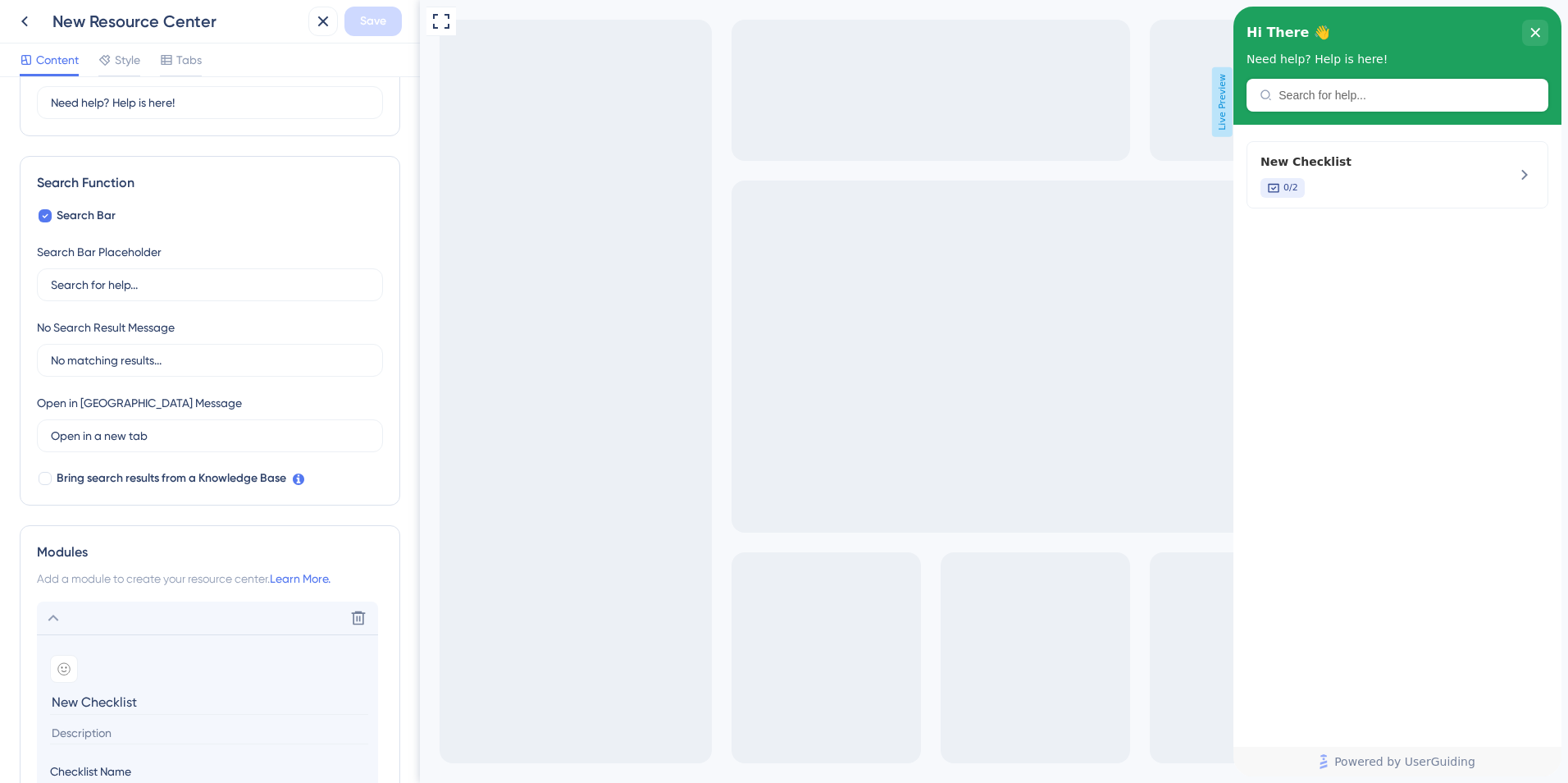
drag, startPoint x: 160, startPoint y: 703, endPoint x: 32, endPoint y: 701, distance: 128.0
click at [32, 701] on div "Modules Add a module to create your resource center. Learn More. Delete Add emo…" at bounding box center [210, 752] width 380 height 455
type input "Relatiekaarten"
click at [372, 31] on span "Save" at bounding box center [373, 21] width 26 height 20
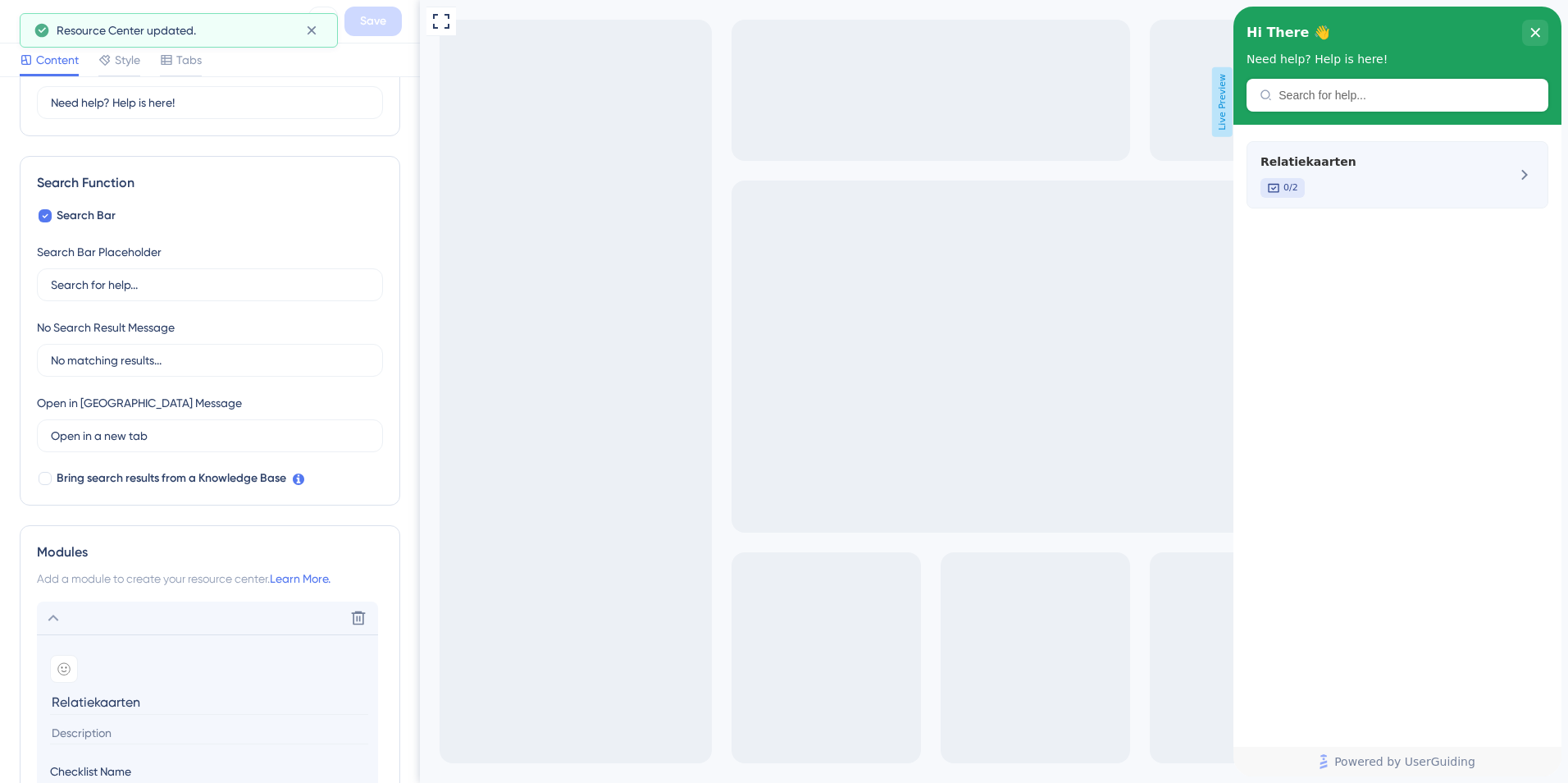
click at [1450, 192] on div "0/2" at bounding box center [1370, 187] width 219 height 20
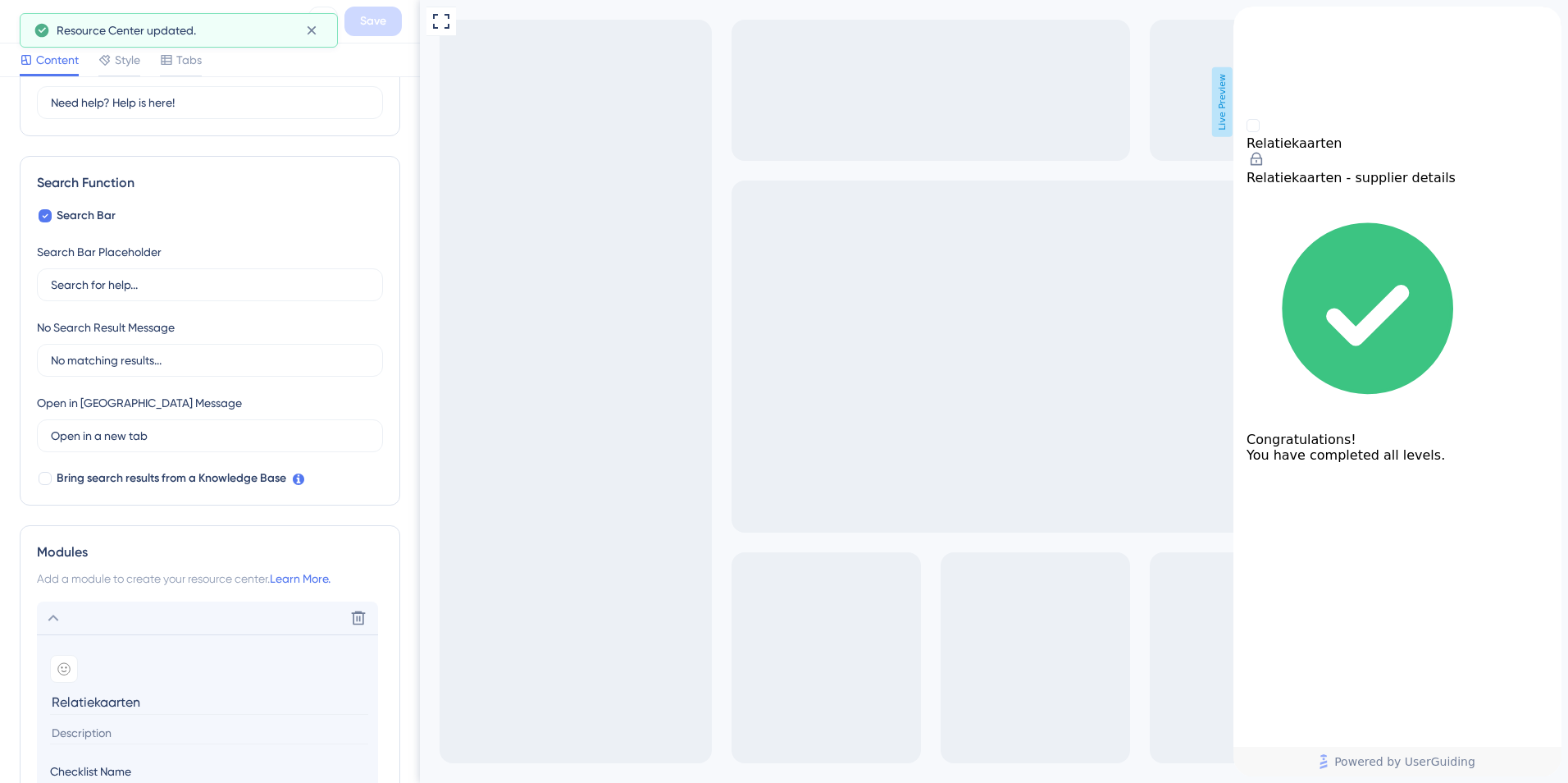
click at [1260, 27] on div "close resource center" at bounding box center [1246, 35] width 26 height 26
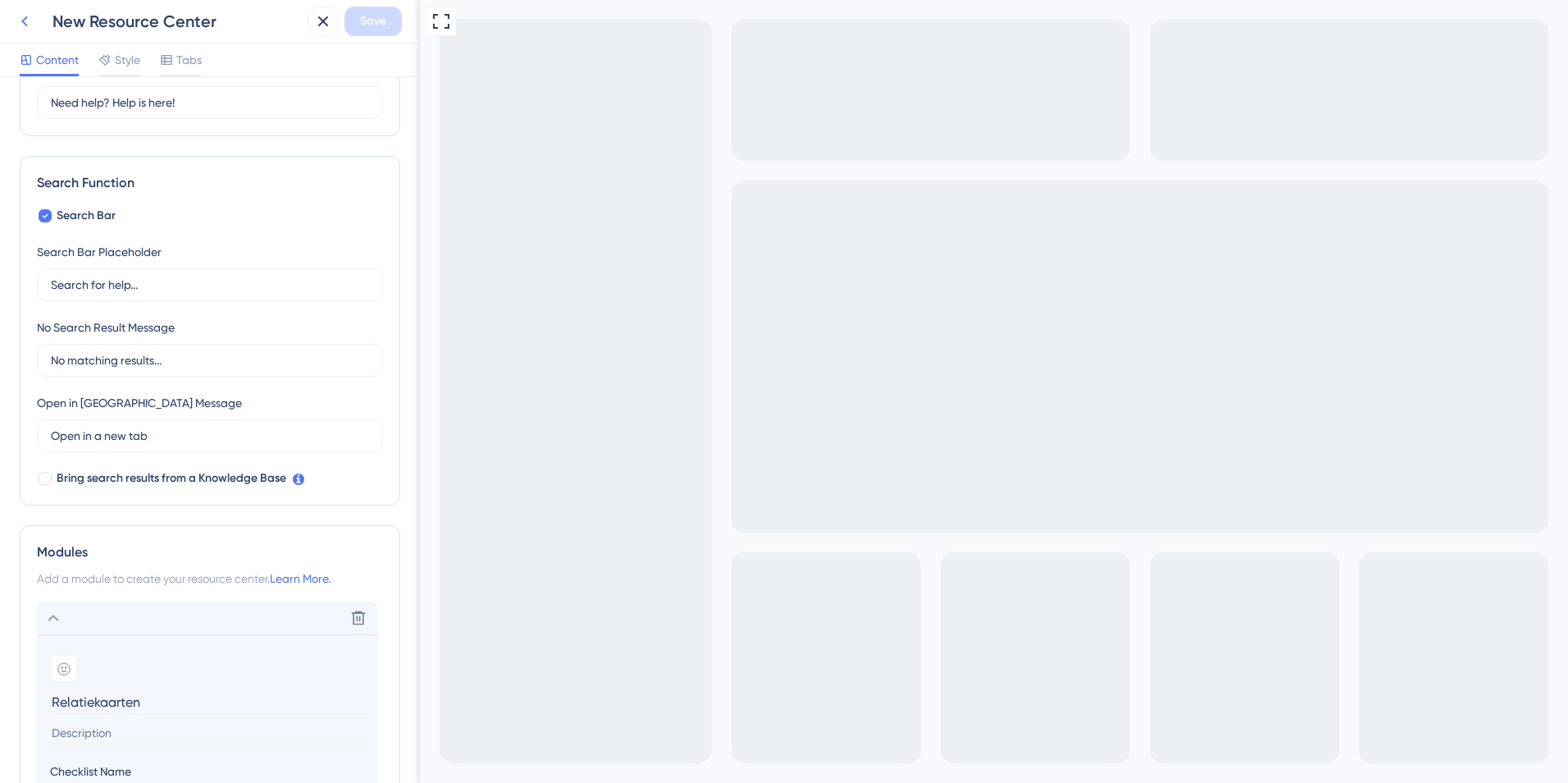
click at [23, 24] on icon at bounding box center [24, 21] width 20 height 20
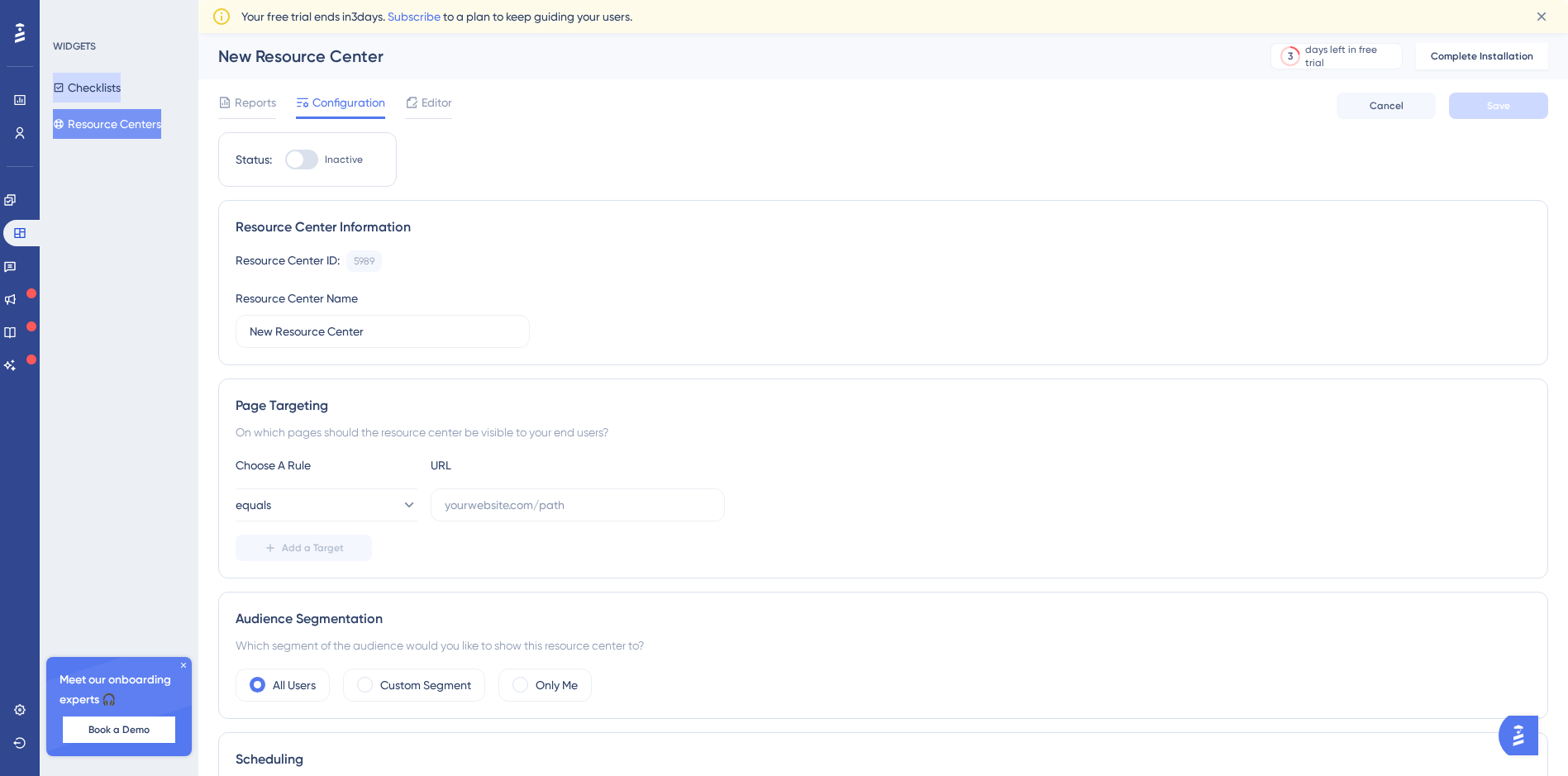
click at [114, 95] on button "Checklists" at bounding box center [87, 88] width 67 height 30
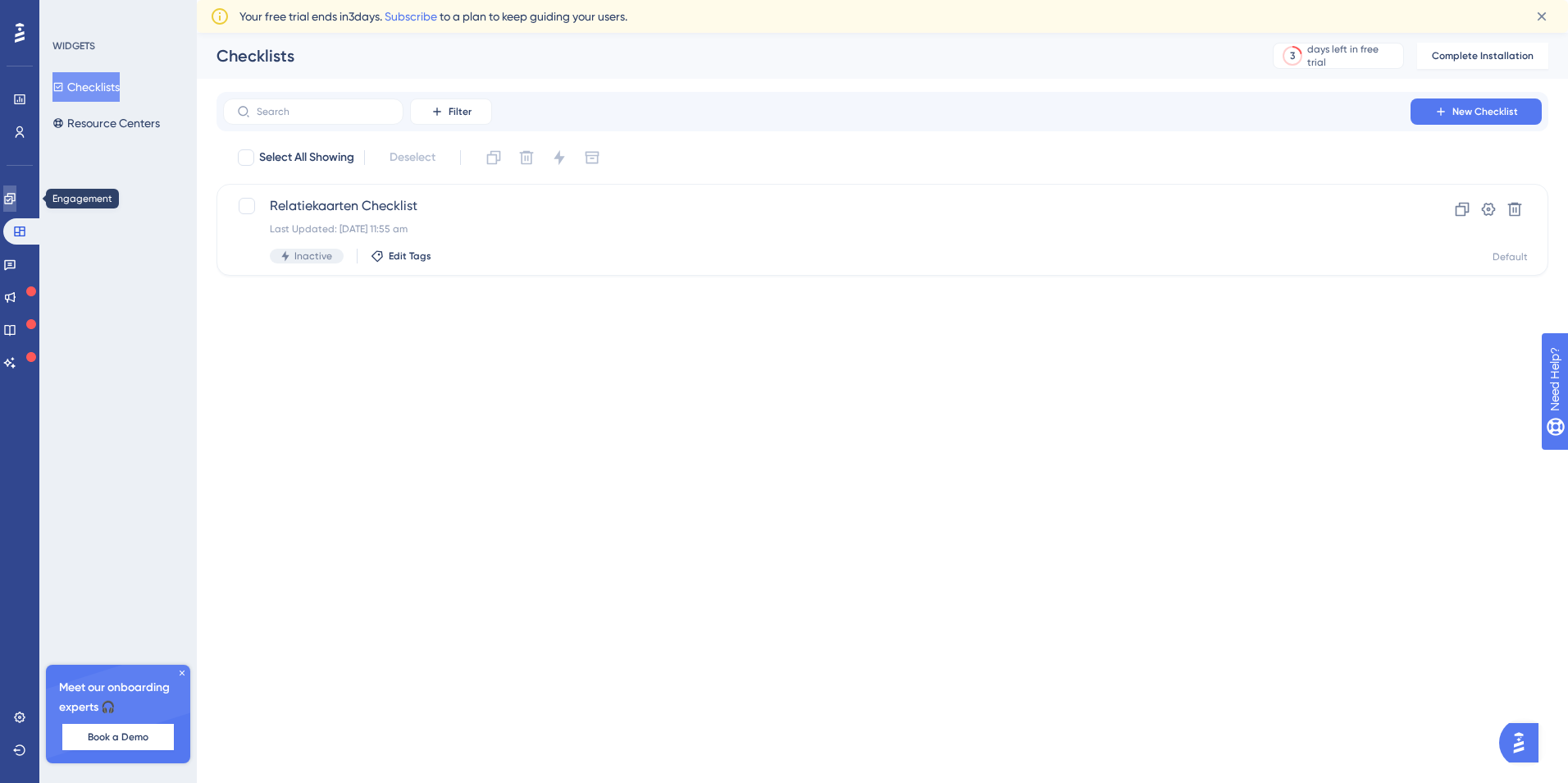
click at [10, 198] on link at bounding box center [10, 198] width 13 height 26
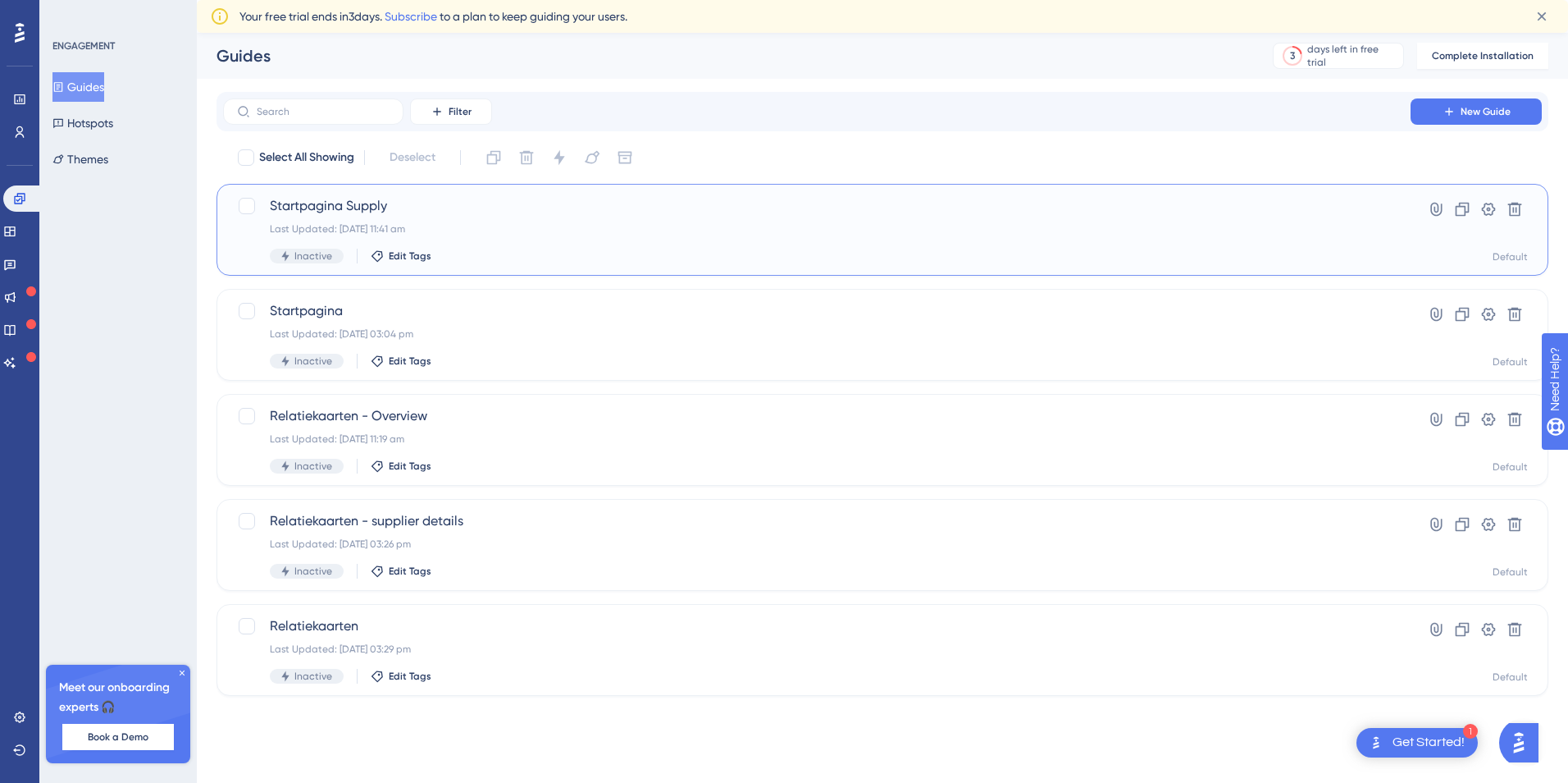
click at [524, 236] on div "Startpagina Supply Last Updated: [DATE] 11:41 am Inactive Edit Tags" at bounding box center [816, 229] width 1094 height 67
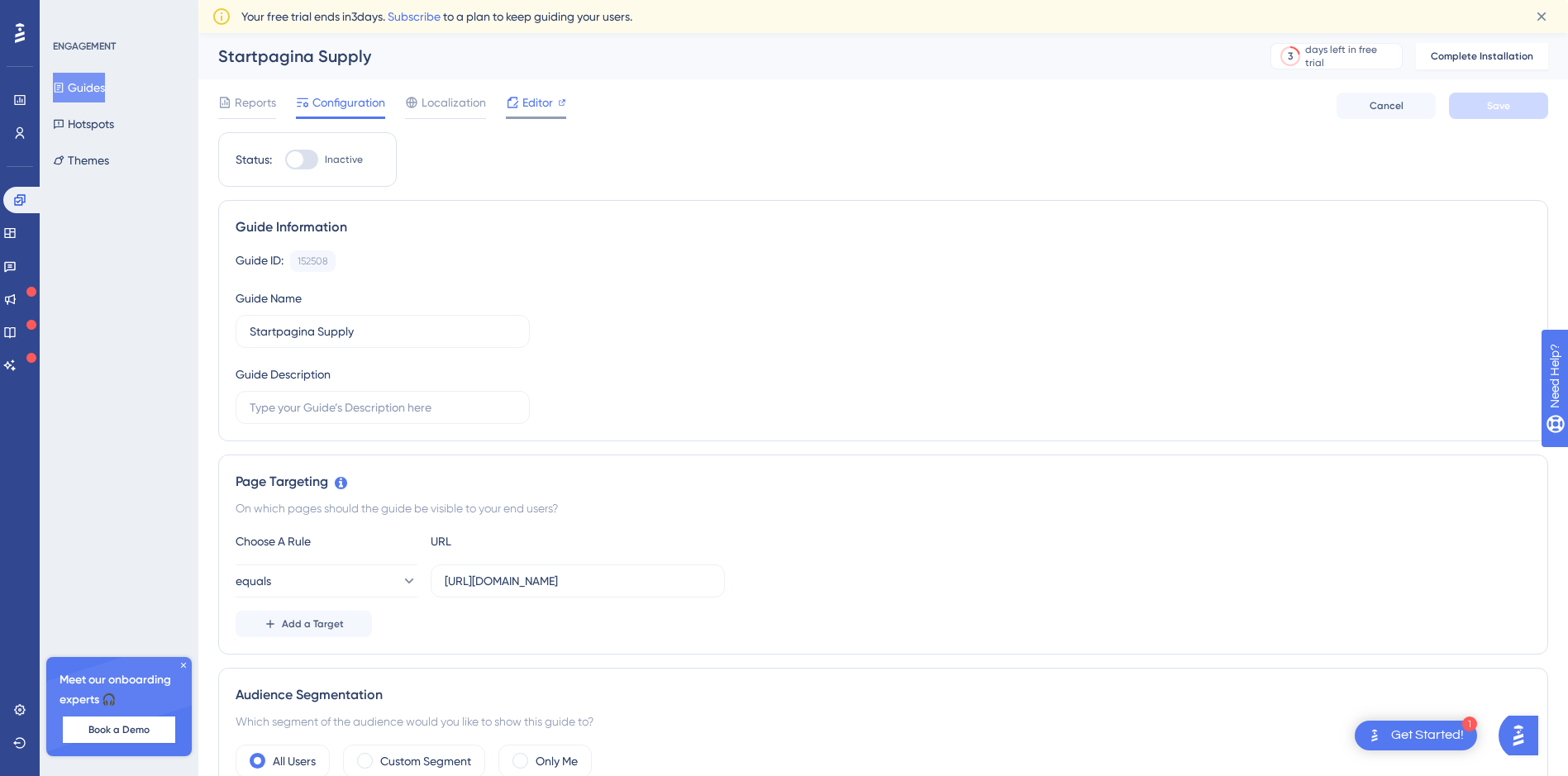
click at [533, 108] on span "Editor" at bounding box center [538, 102] width 31 height 20
